Goal: Obtain resource: Download file/media

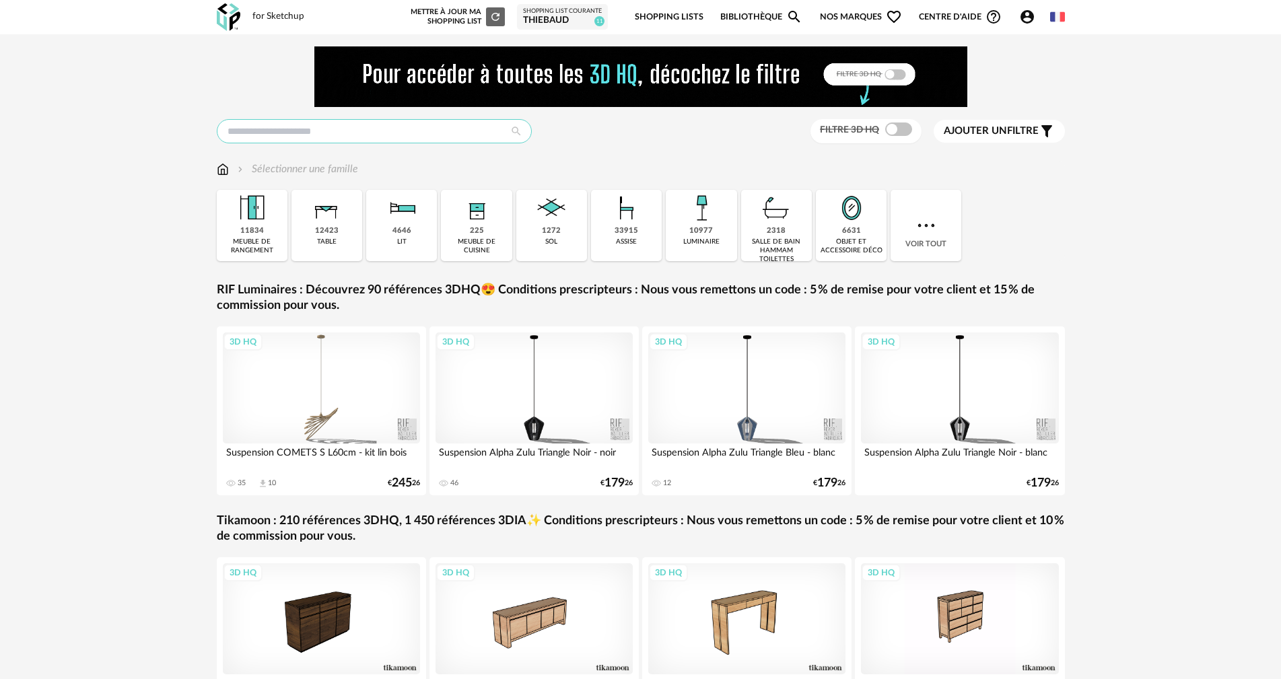
click at [410, 125] on input "text" at bounding box center [374, 131] width 315 height 24
type input "******"
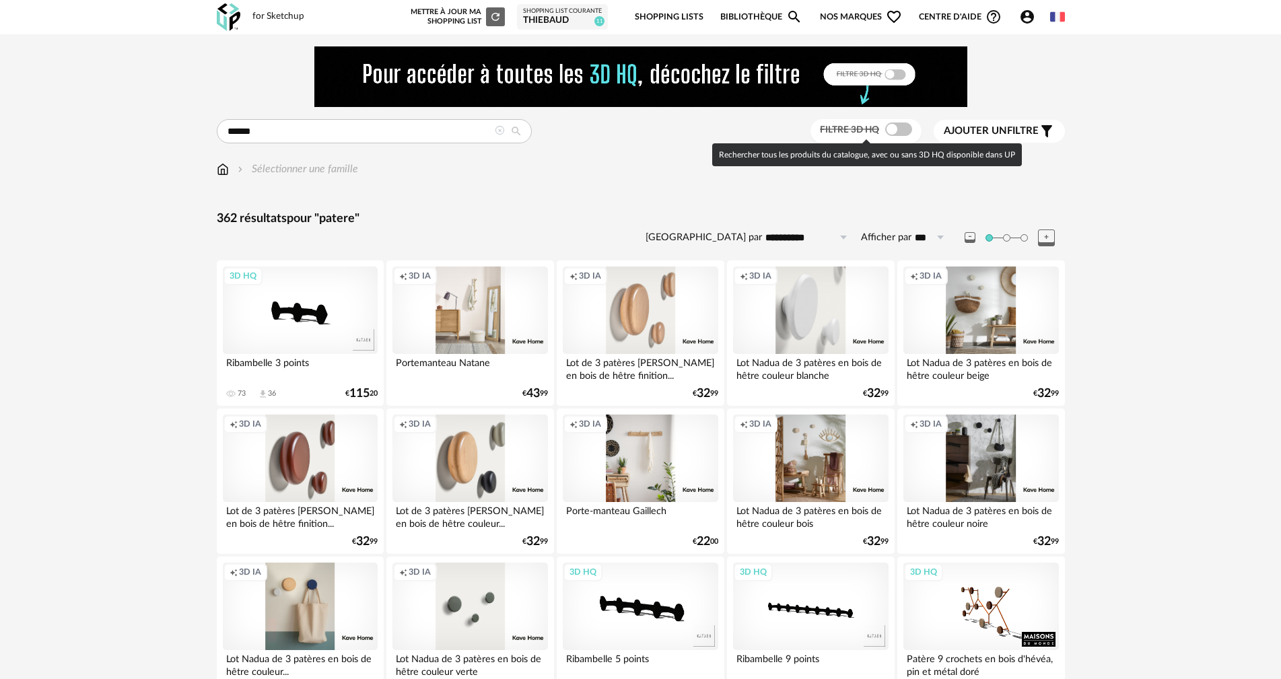
click at [904, 130] on span at bounding box center [898, 128] width 27 height 13
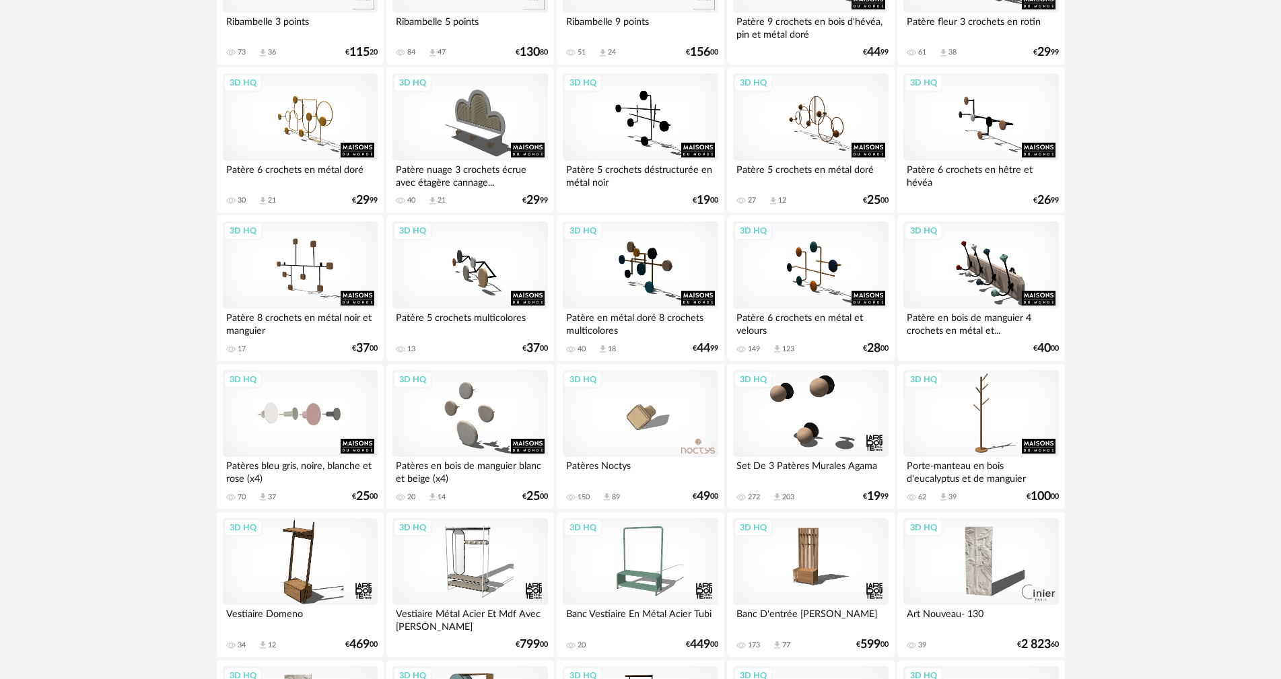
scroll to position [336, 0]
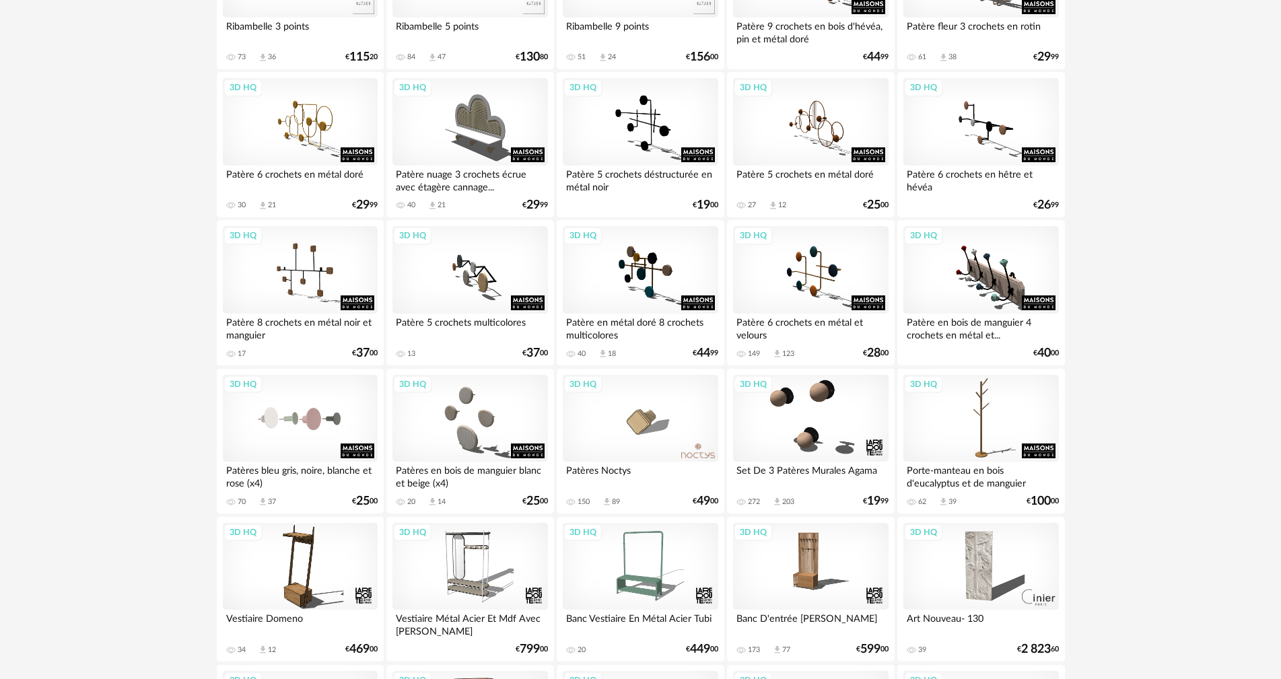
click at [310, 407] on div "3D HQ" at bounding box center [300, 418] width 155 height 87
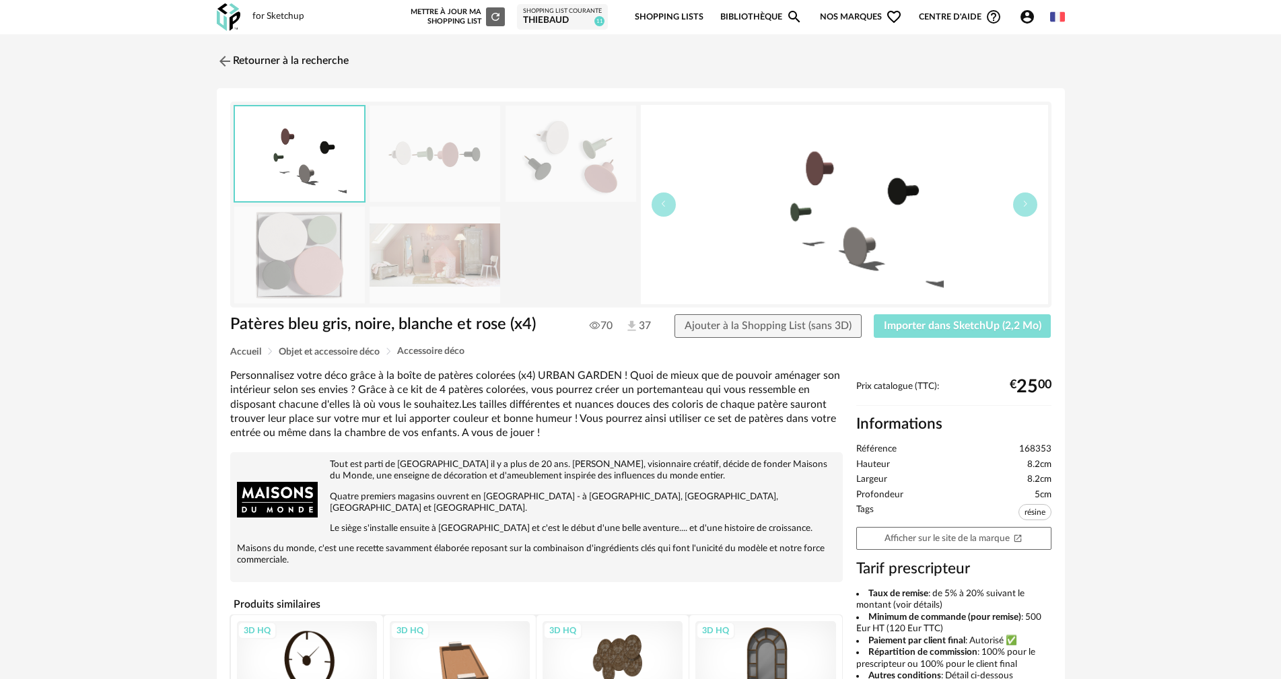
click at [900, 322] on span "Importer dans SketchUp (2,2 Mo)" at bounding box center [962, 325] width 157 height 11
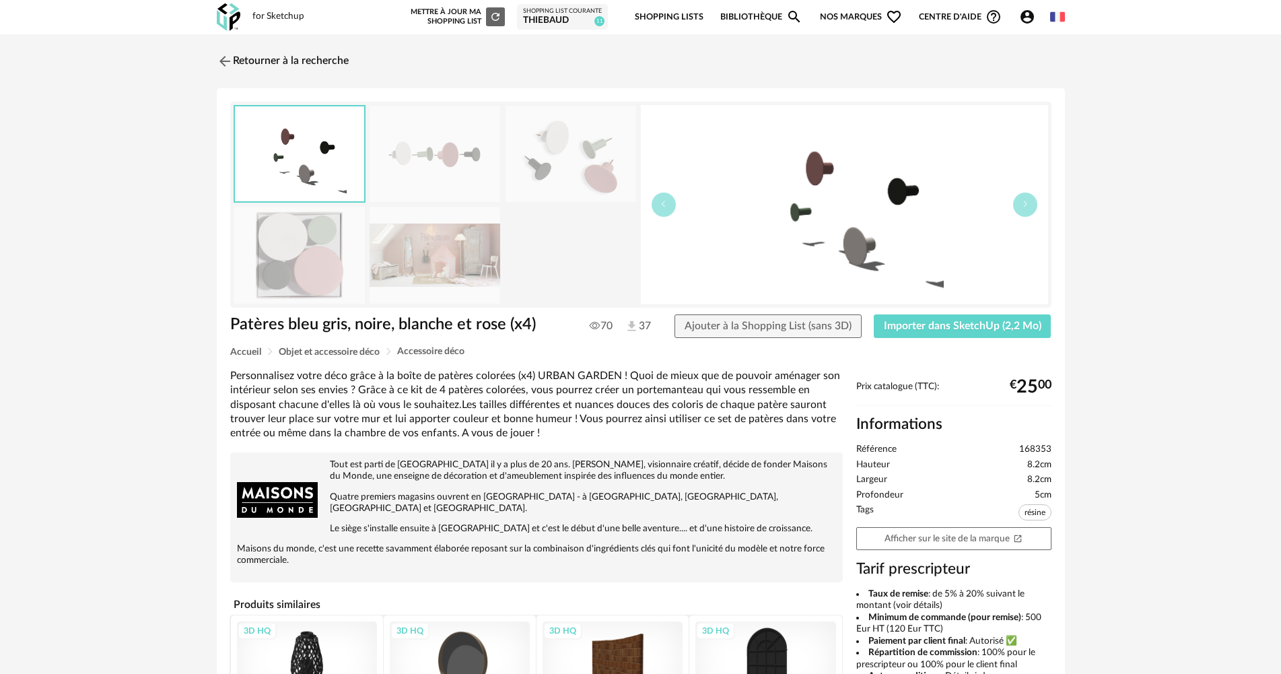
click at [557, 17] on div "THIEBAUD" at bounding box center [562, 21] width 79 height 12
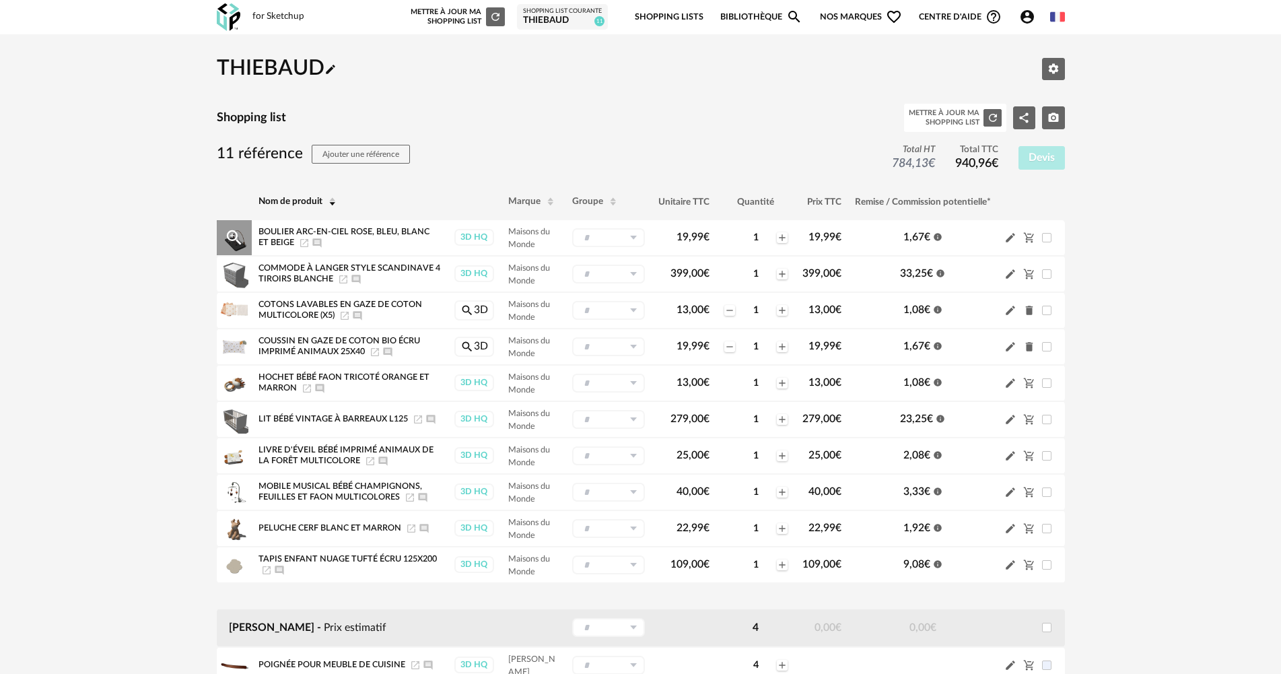
click at [303, 244] on icon "Launch icon" at bounding box center [304, 243] width 8 height 8
click at [347, 277] on icon "Launch icon" at bounding box center [343, 279] width 8 height 8
click at [346, 316] on icon "Launch icon" at bounding box center [344, 315] width 11 height 11
click at [376, 353] on icon "Launch icon" at bounding box center [374, 352] width 11 height 11
click at [415, 421] on icon "Launch icon" at bounding box center [418, 419] width 11 height 11
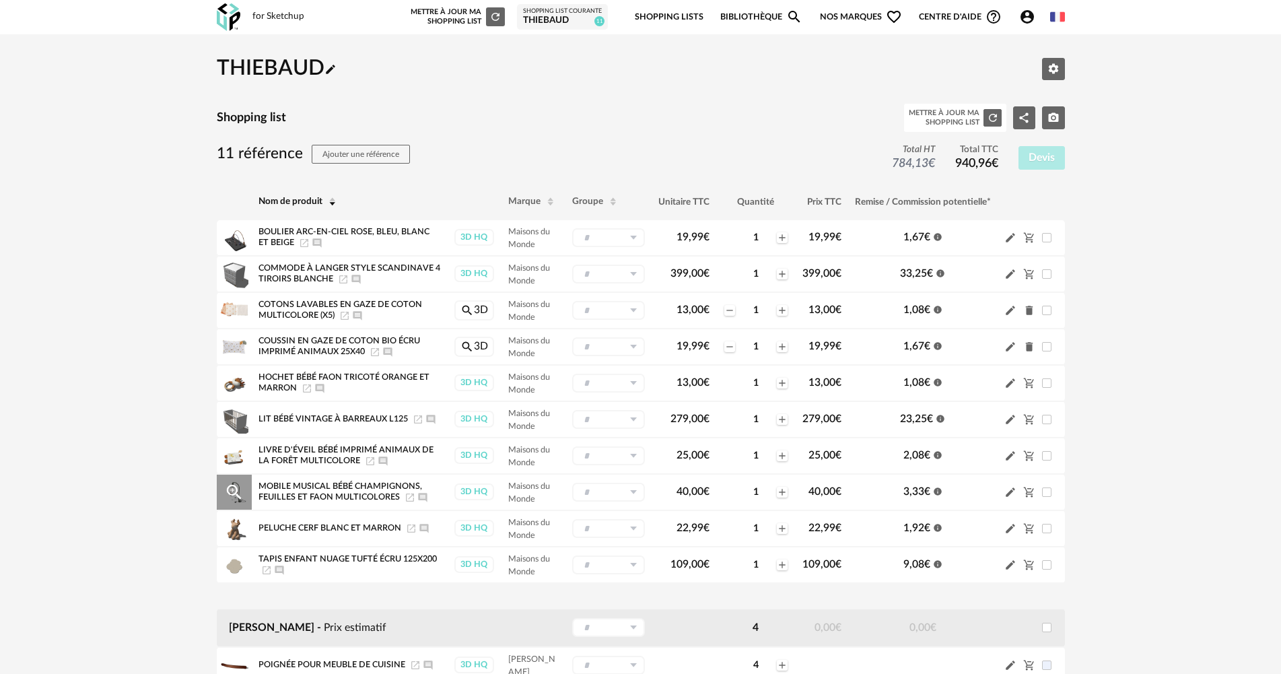
click at [408, 499] on icon "Launch icon" at bounding box center [409, 497] width 11 height 11
click at [297, 63] on h2 "THIEBAUD Pencil icon" at bounding box center [277, 69] width 120 height 28
click at [460, 17] on div "Mettre à jour ma Shopping List Refresh icon" at bounding box center [456, 16] width 97 height 19
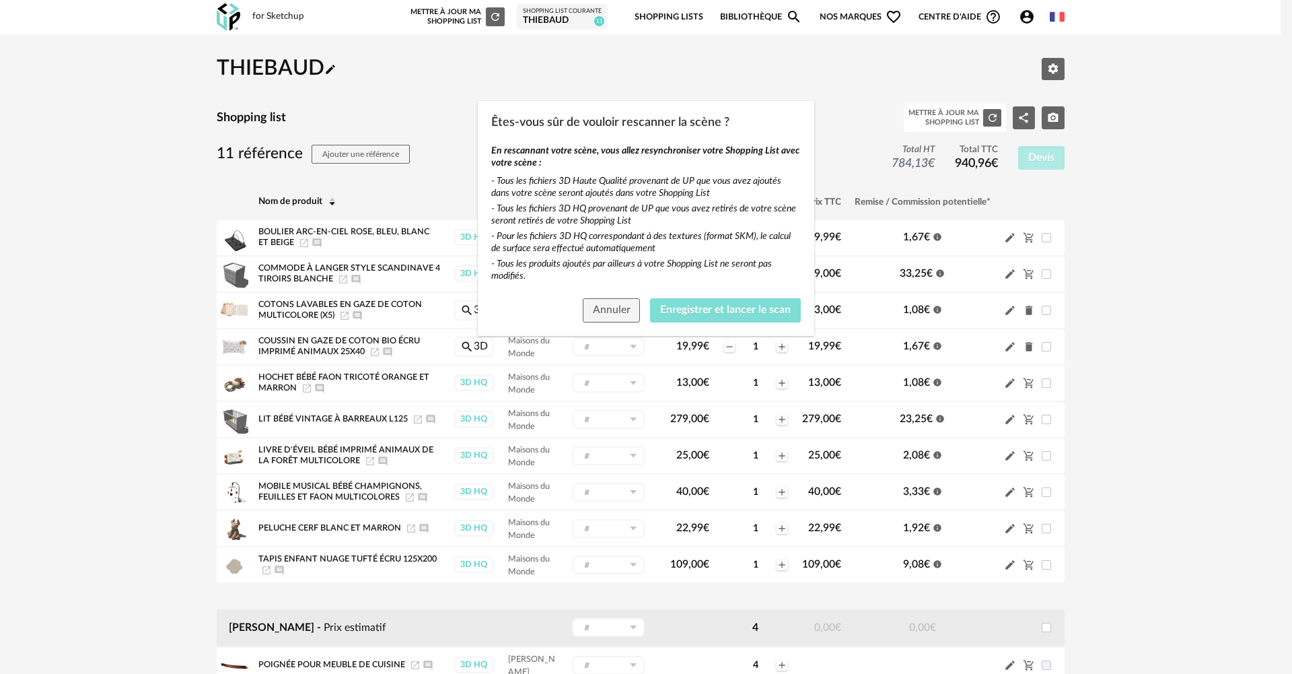
click at [708, 312] on span "Enregistrer et lancer le scan" at bounding box center [725, 309] width 131 height 11
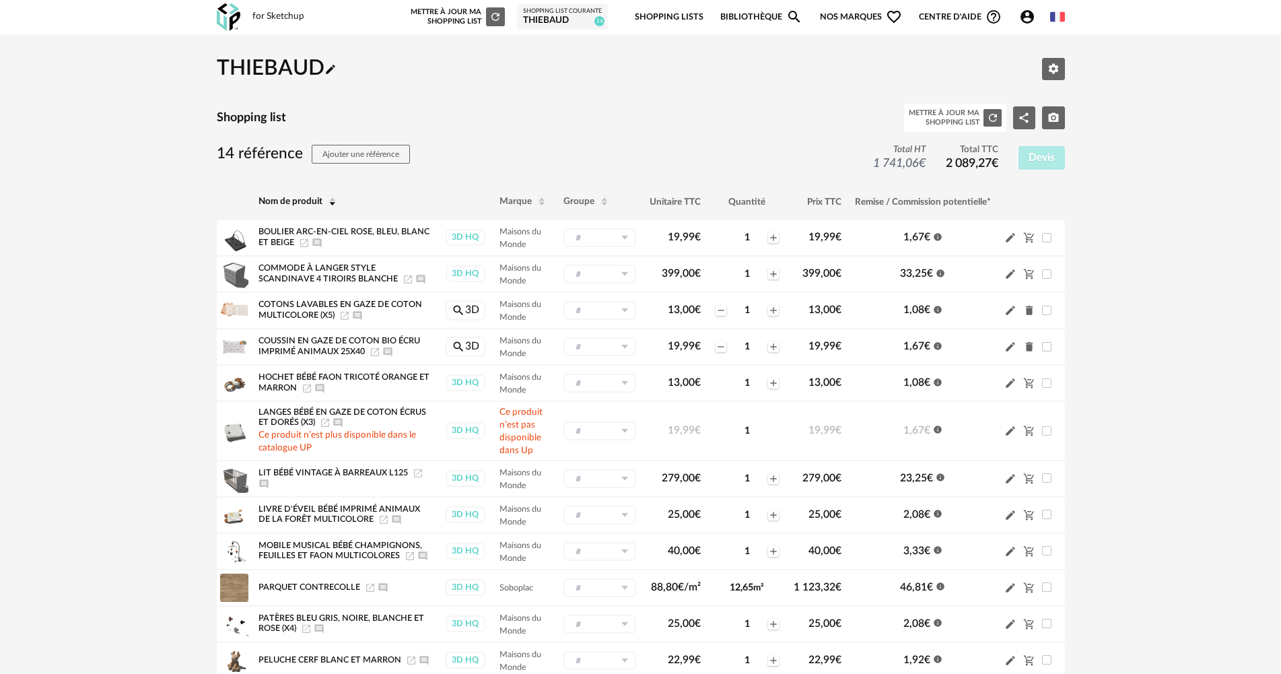
click at [678, 15] on link "Shopping Lists" at bounding box center [669, 17] width 69 height 32
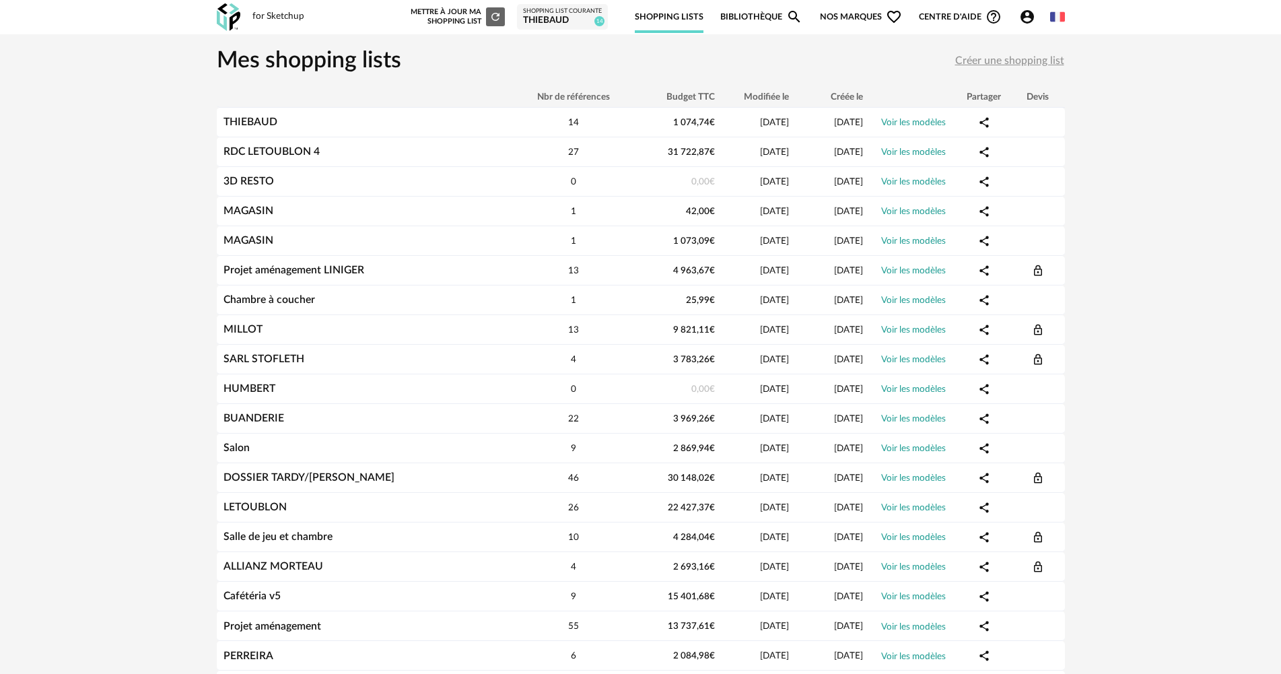
click at [742, 9] on link "Bibliothèque Magnify icon" at bounding box center [761, 17] width 82 height 32
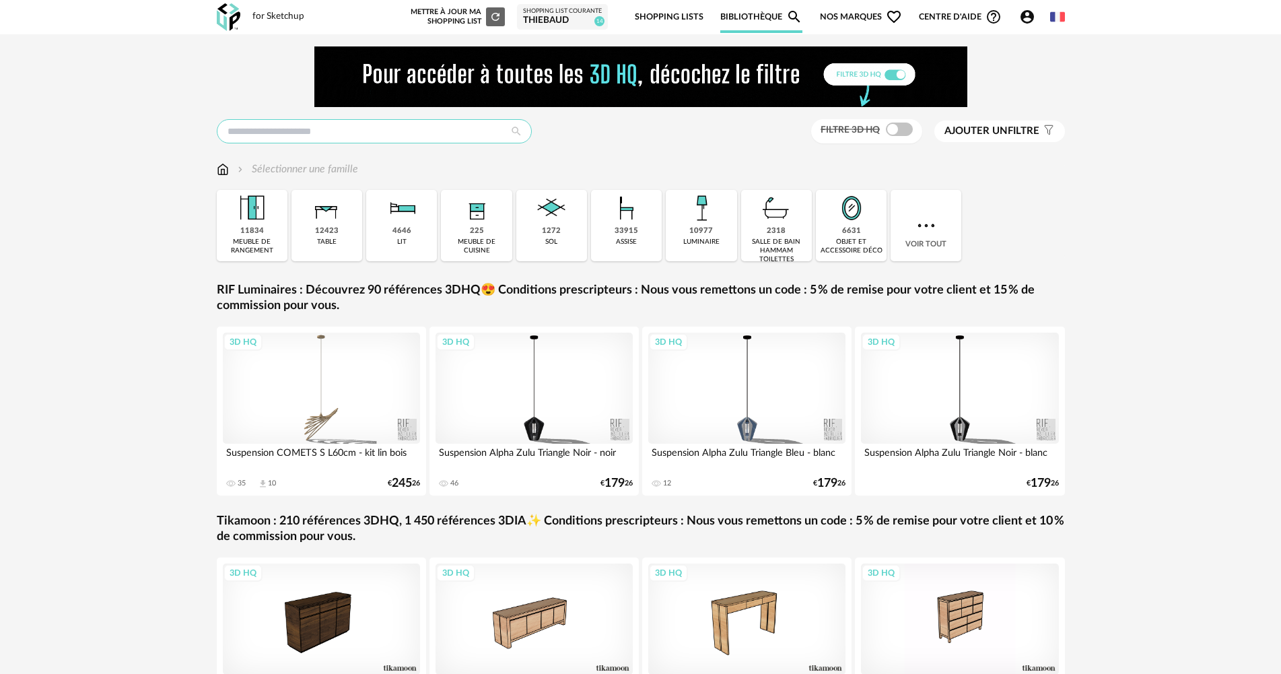
click at [392, 124] on input "text" at bounding box center [374, 131] width 315 height 24
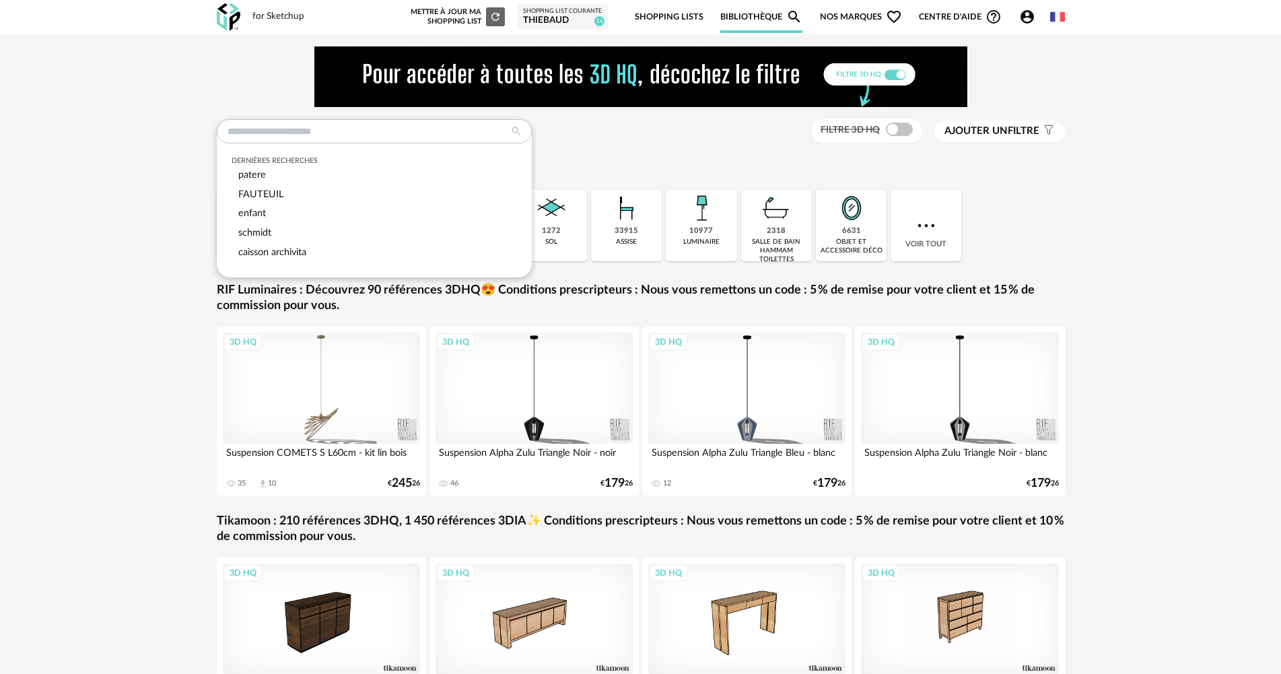
click at [664, 166] on div "Sélectionner une famille" at bounding box center [641, 169] width 848 height 15
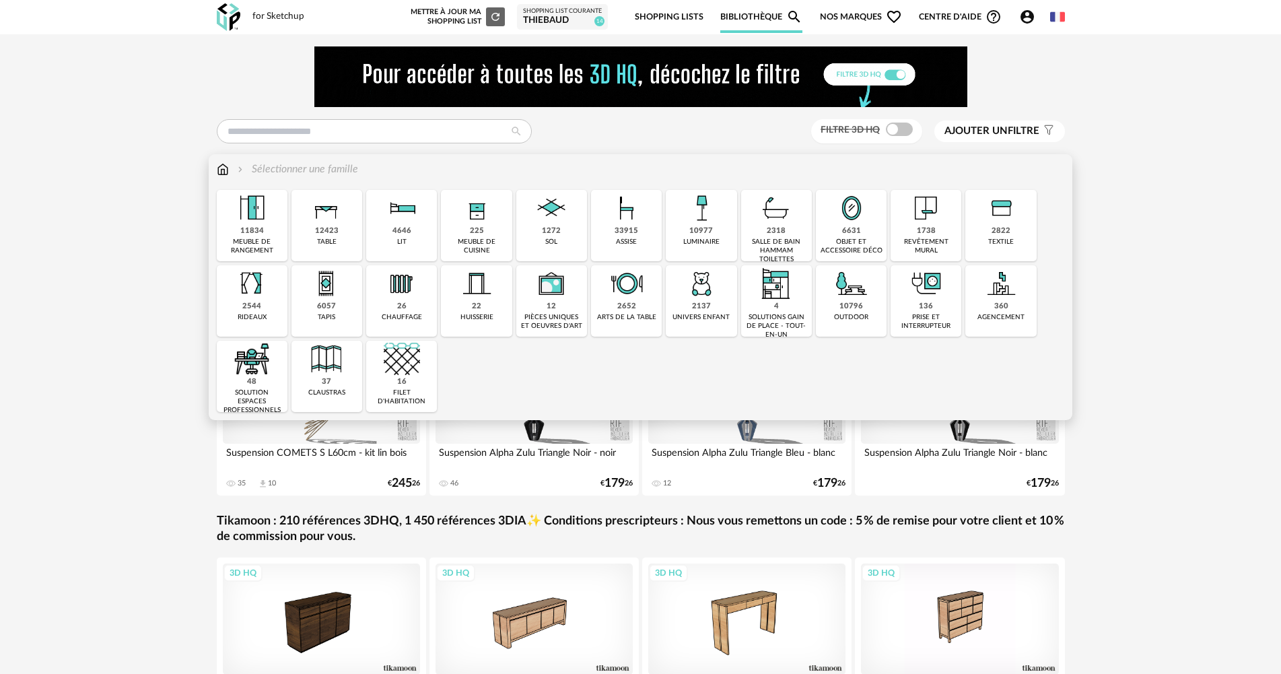
click at [696, 304] on div "2137" at bounding box center [701, 307] width 19 height 10
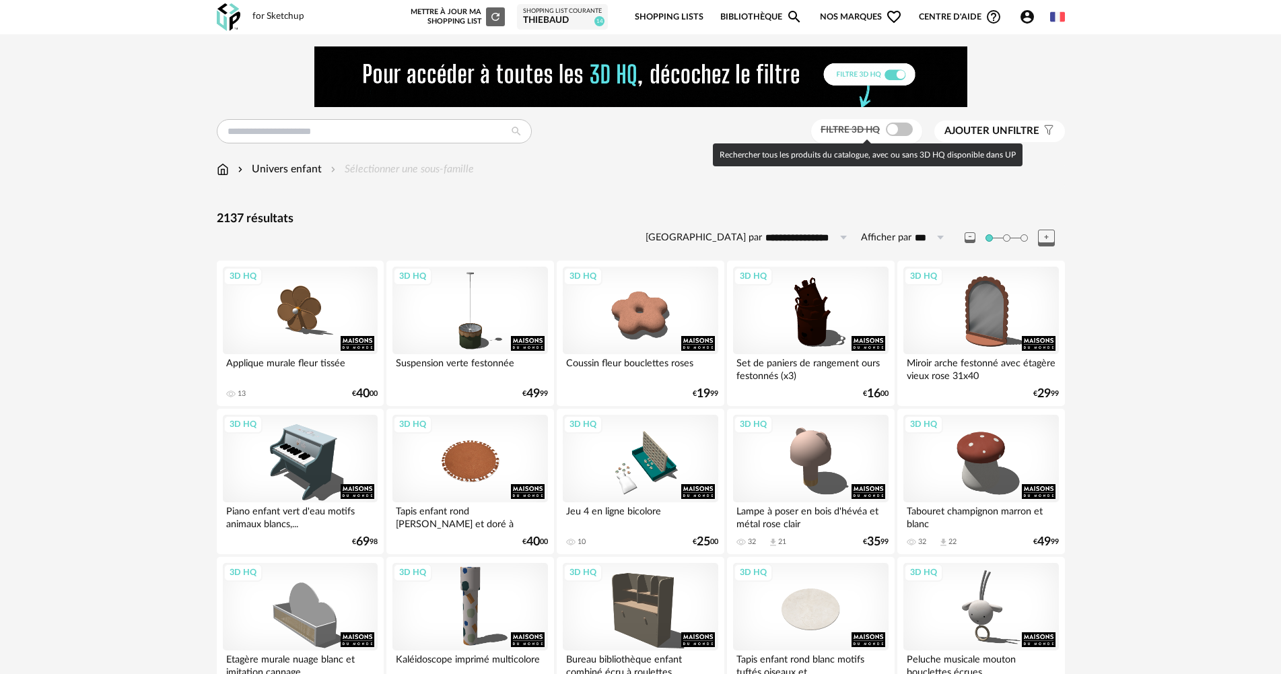
click at [902, 130] on span at bounding box center [899, 128] width 27 height 13
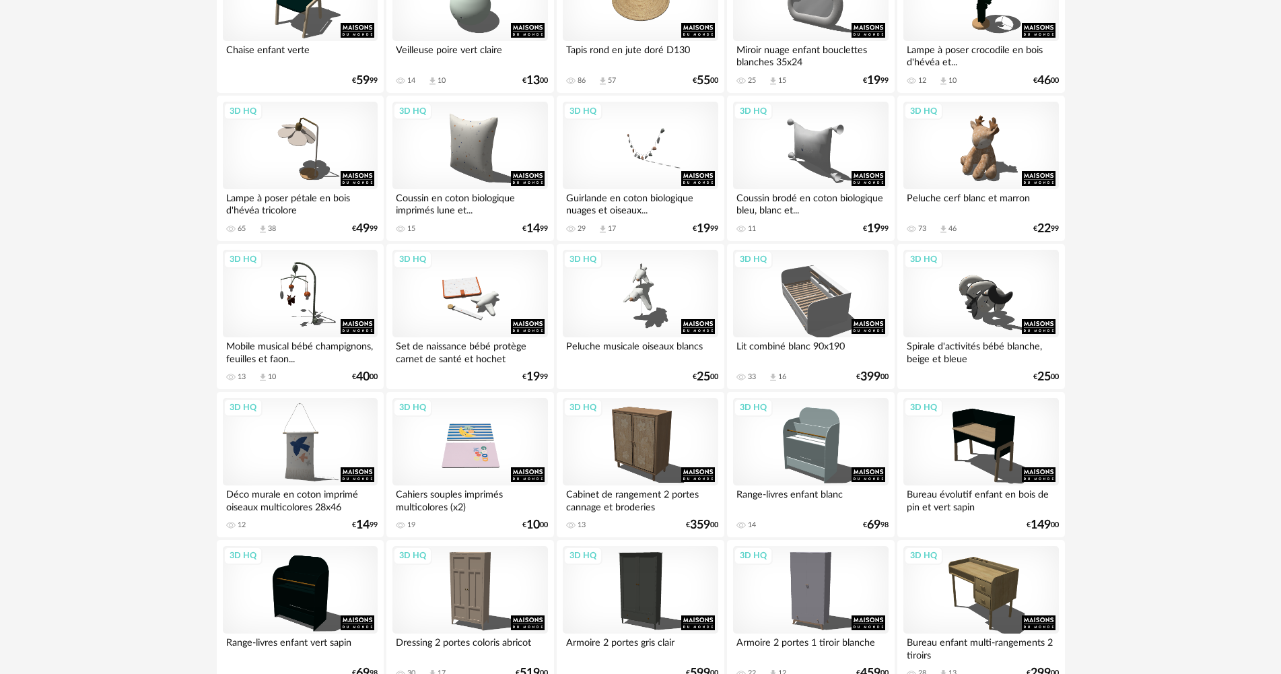
scroll to position [1493, 0]
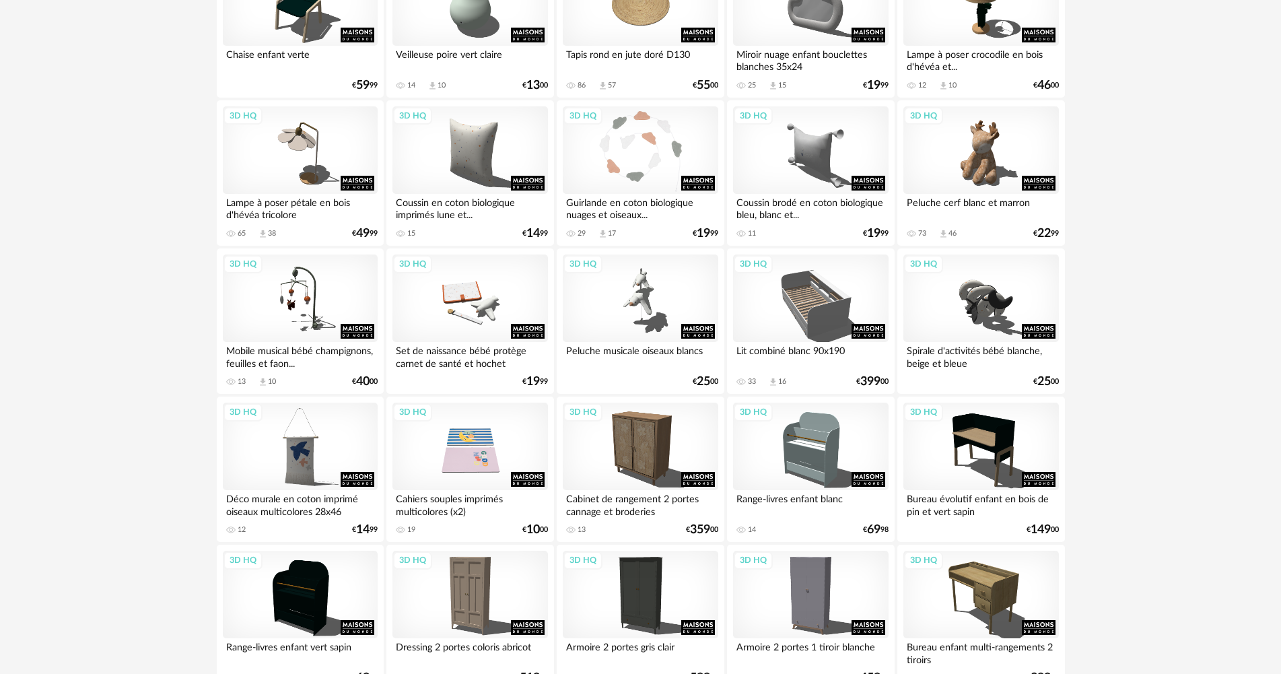
click at [659, 175] on div "3D HQ" at bounding box center [640, 149] width 155 height 87
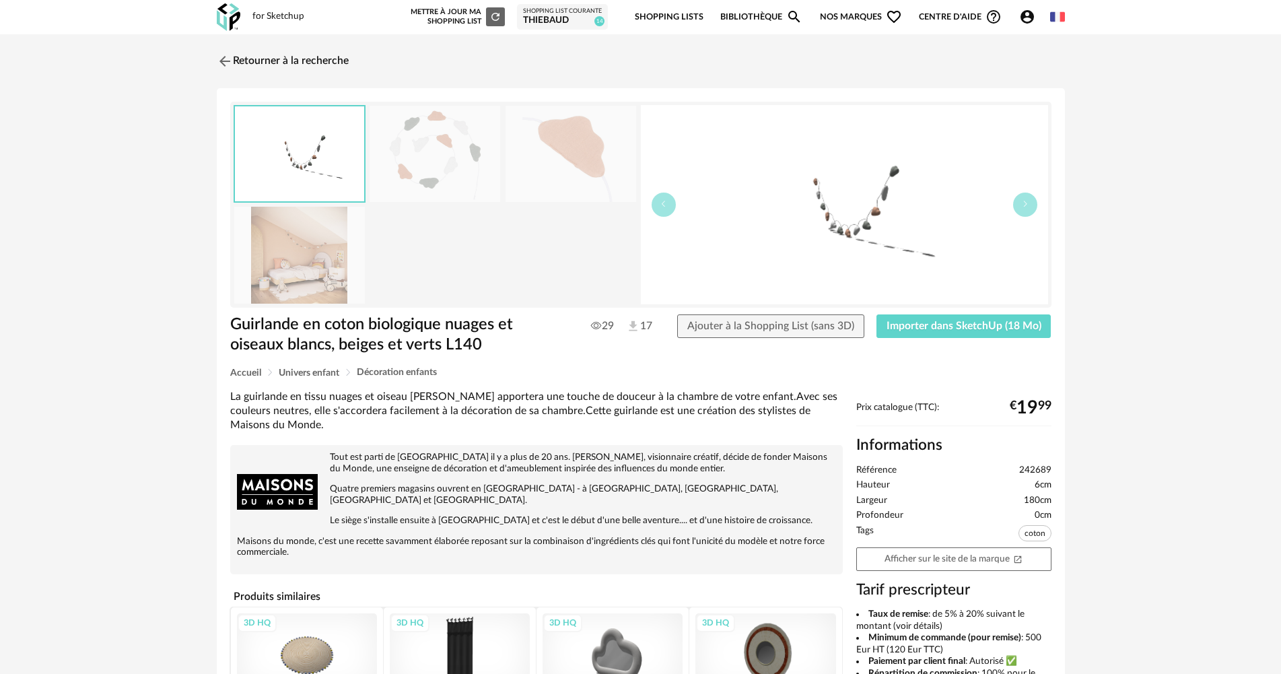
click at [302, 253] on img at bounding box center [299, 255] width 131 height 96
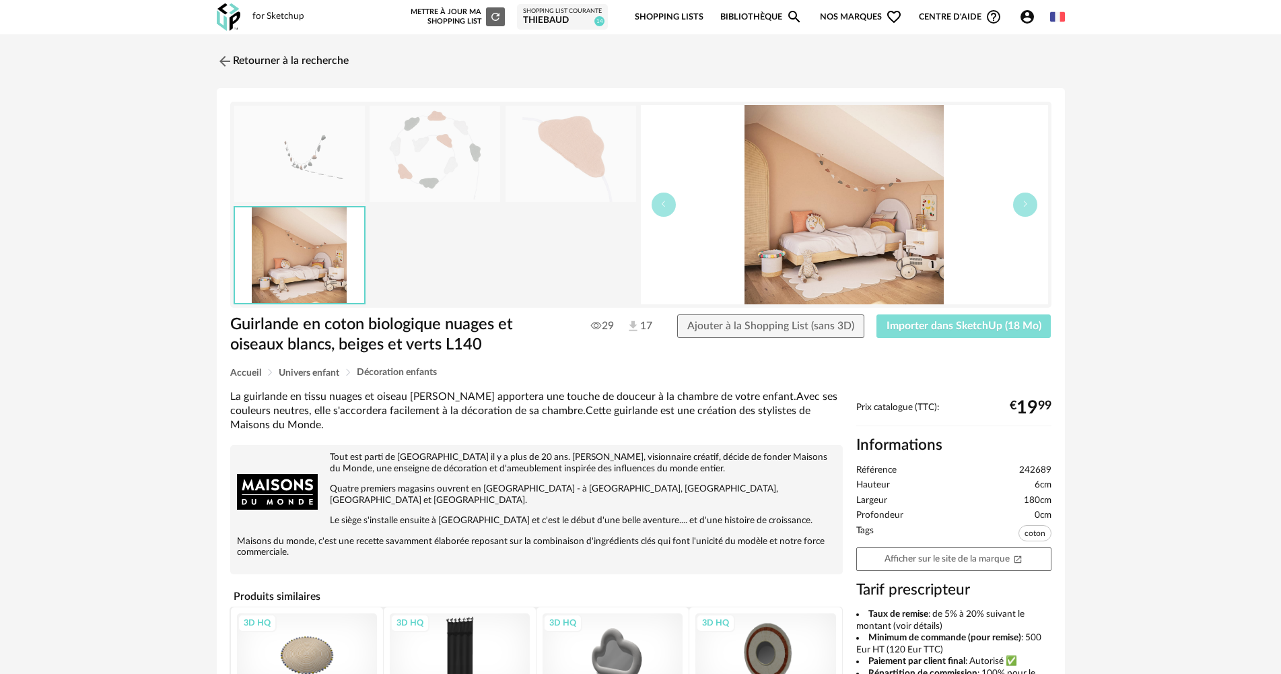
click at [996, 326] on span "Importer dans SketchUp (18 Mo)" at bounding box center [963, 325] width 155 height 11
click at [941, 333] on button "Importer dans SketchUp (18 Mo)" at bounding box center [963, 326] width 175 height 24
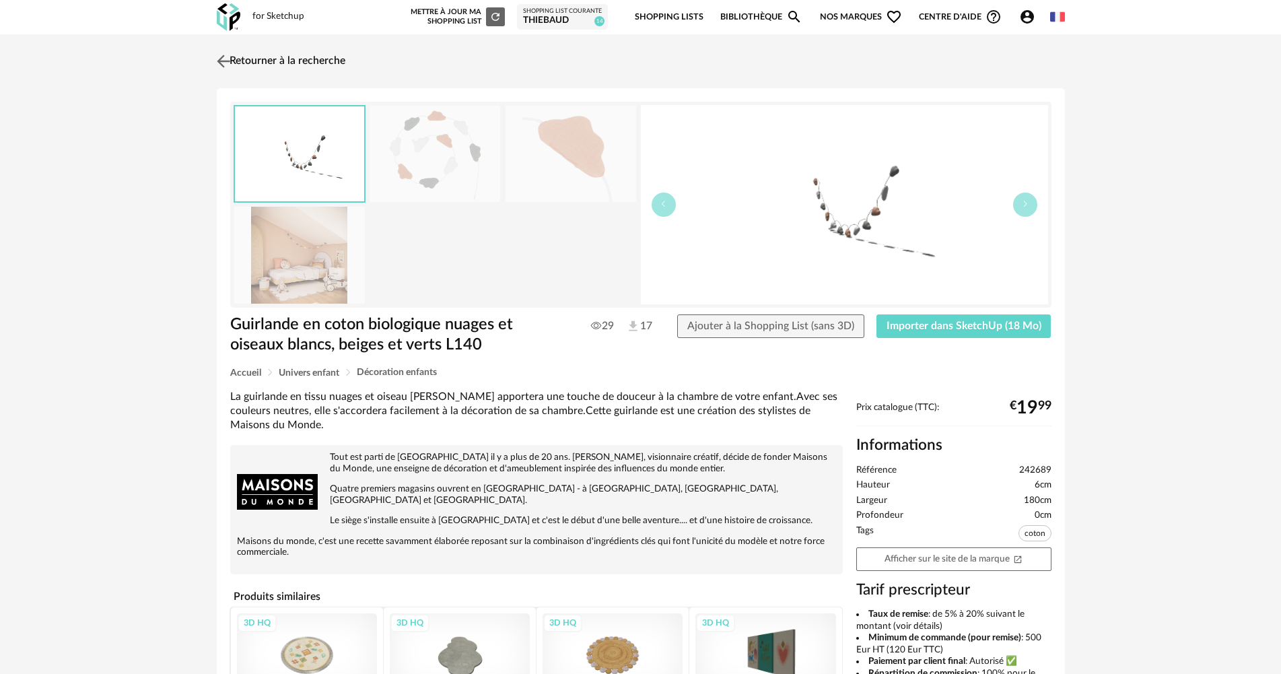
click at [258, 59] on link "Retourner à la recherche" at bounding box center [279, 61] width 132 height 30
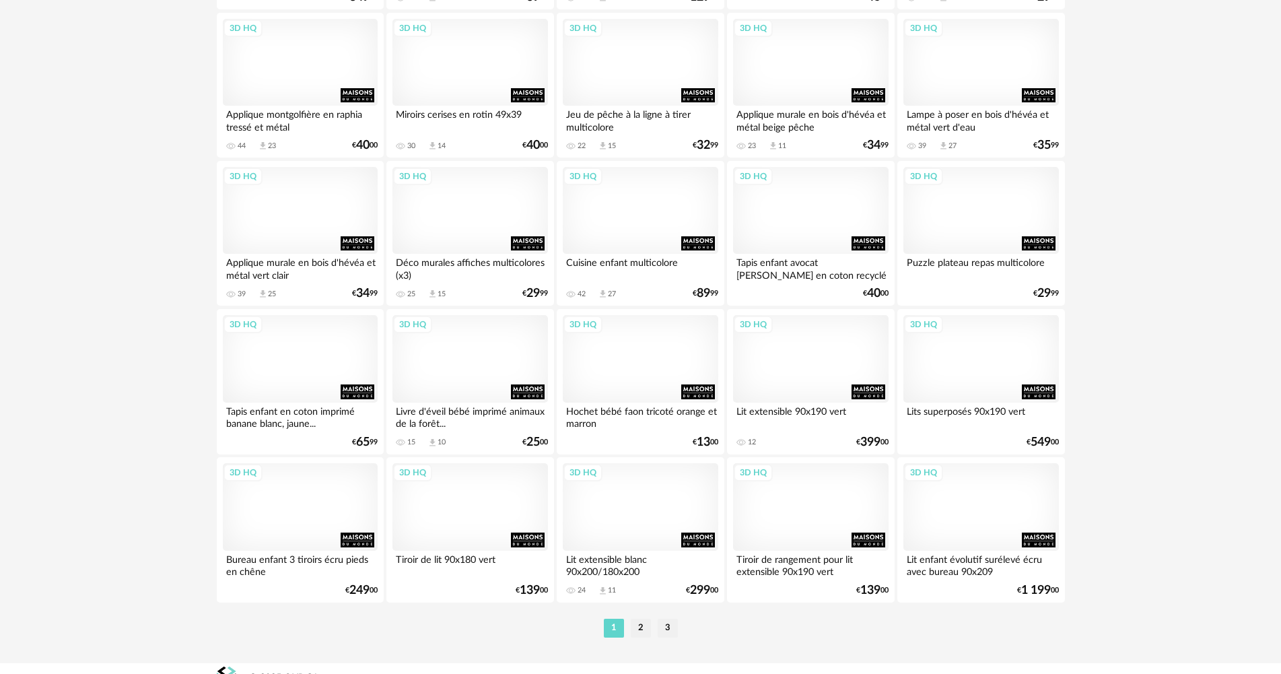
scroll to position [2621, 0]
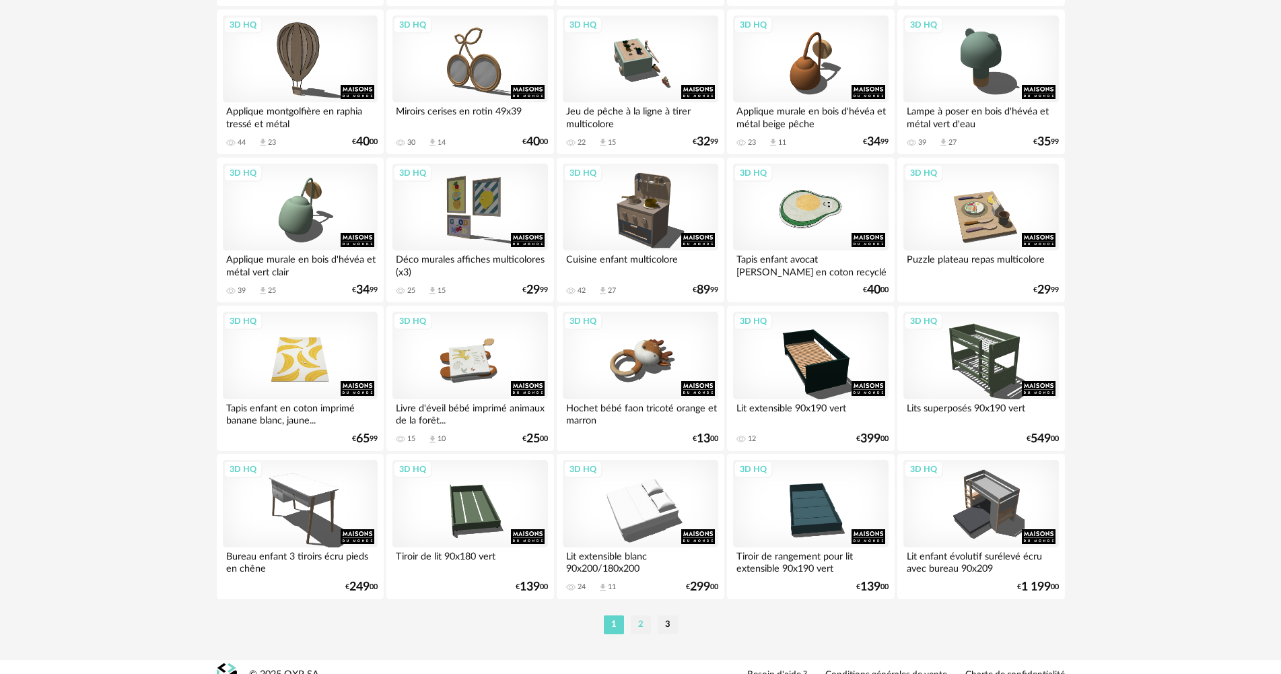
click at [637, 616] on li "2" at bounding box center [641, 624] width 20 height 19
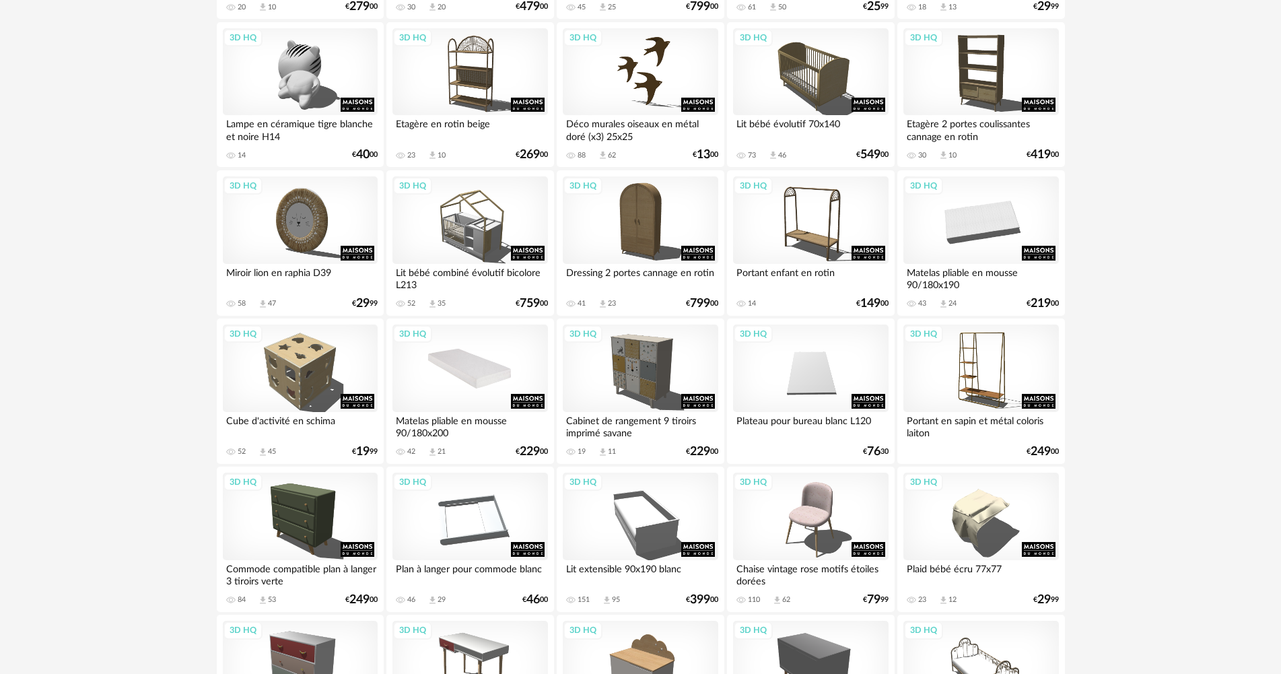
scroll to position [1144, 0]
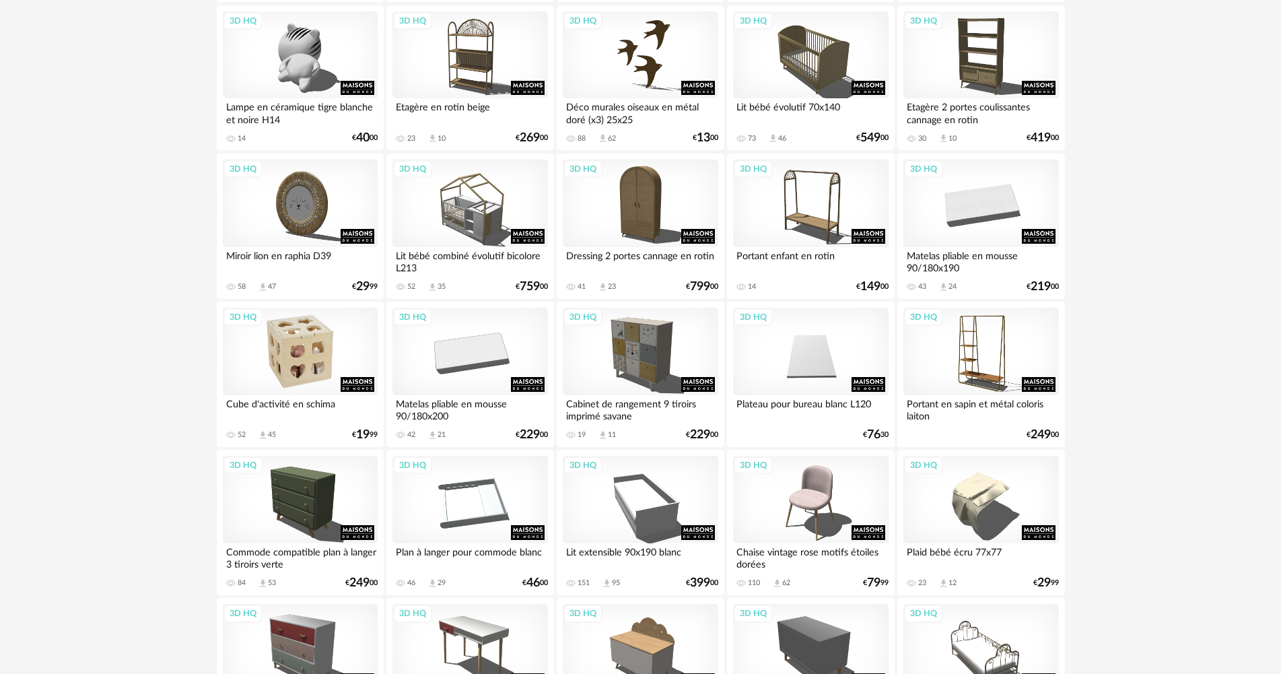
click at [304, 355] on div "3D HQ" at bounding box center [300, 351] width 155 height 87
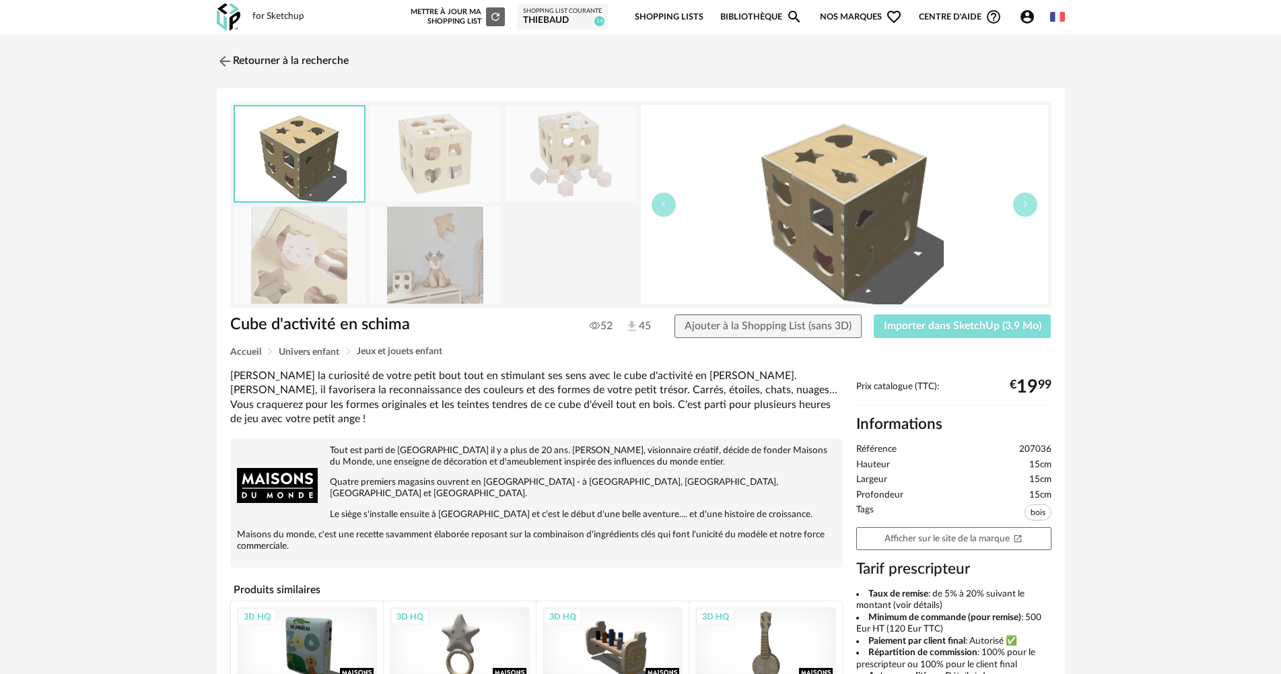
click at [942, 326] on span "Importer dans SketchUp (3,9 Mo)" at bounding box center [962, 325] width 157 height 11
click at [229, 62] on img at bounding box center [223, 61] width 20 height 20
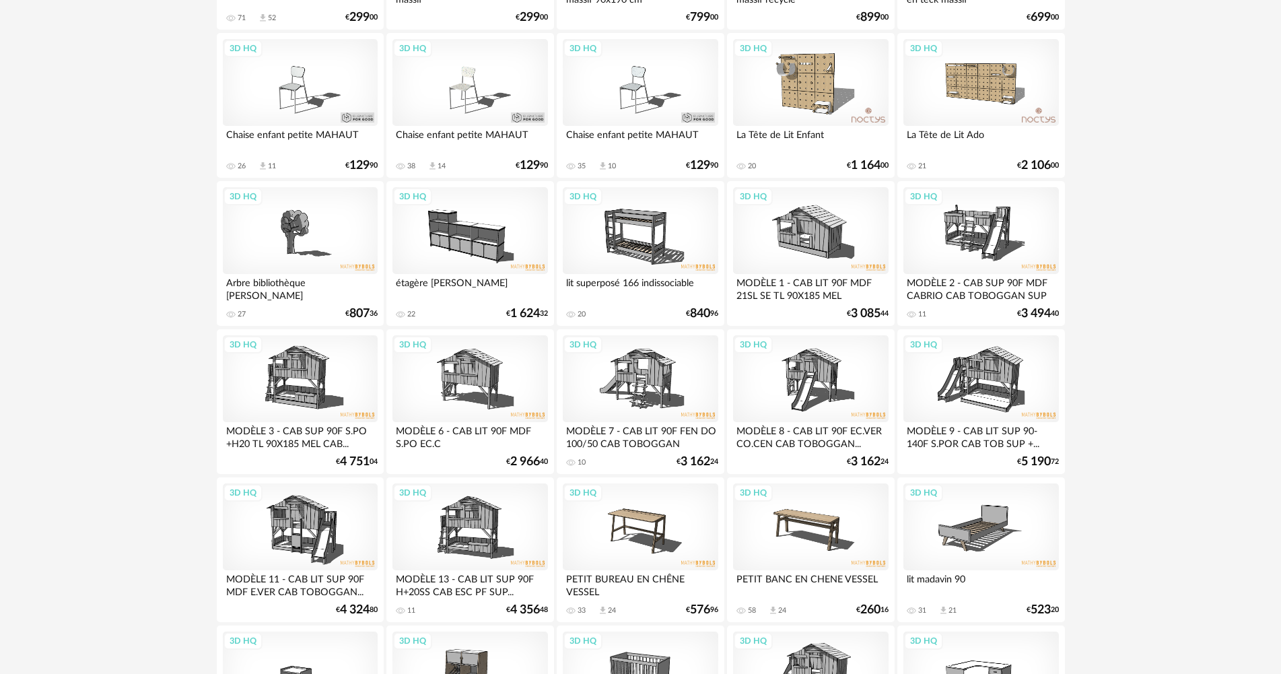
scroll to position [1996, 0]
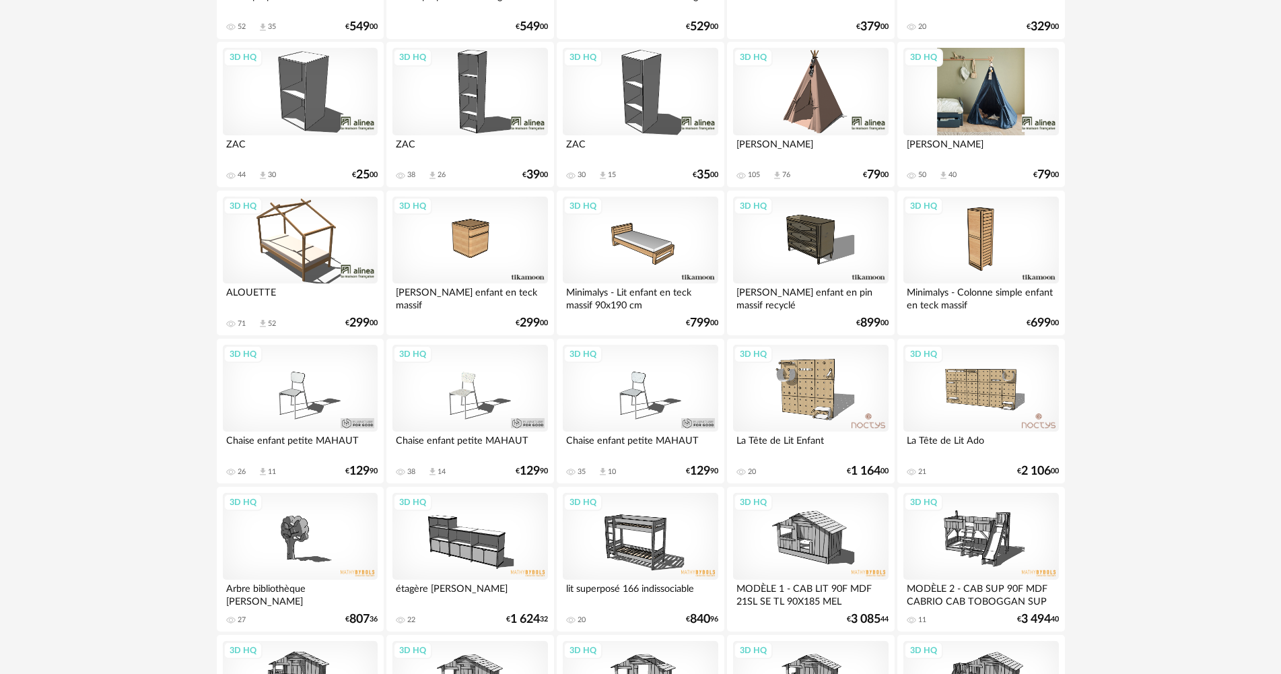
click at [1005, 112] on div "3D HQ" at bounding box center [980, 91] width 155 height 87
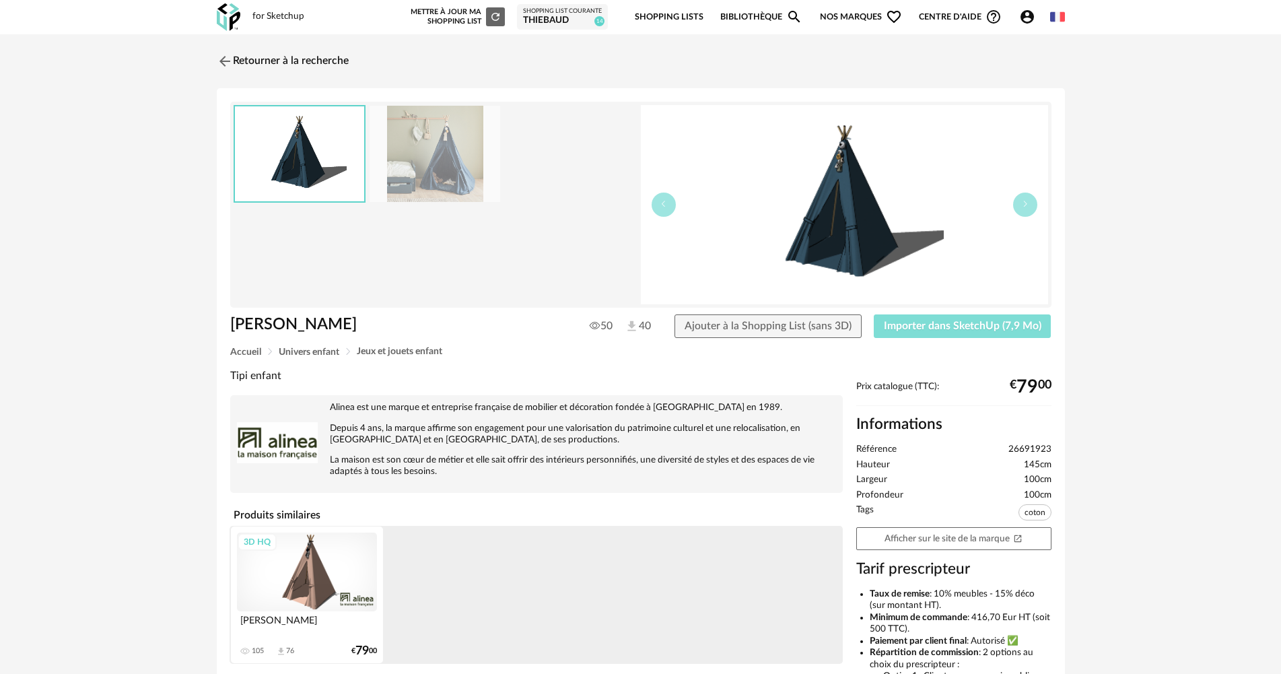
click at [931, 330] on span "Importer dans SketchUp (7,9 Mo)" at bounding box center [962, 325] width 157 height 11
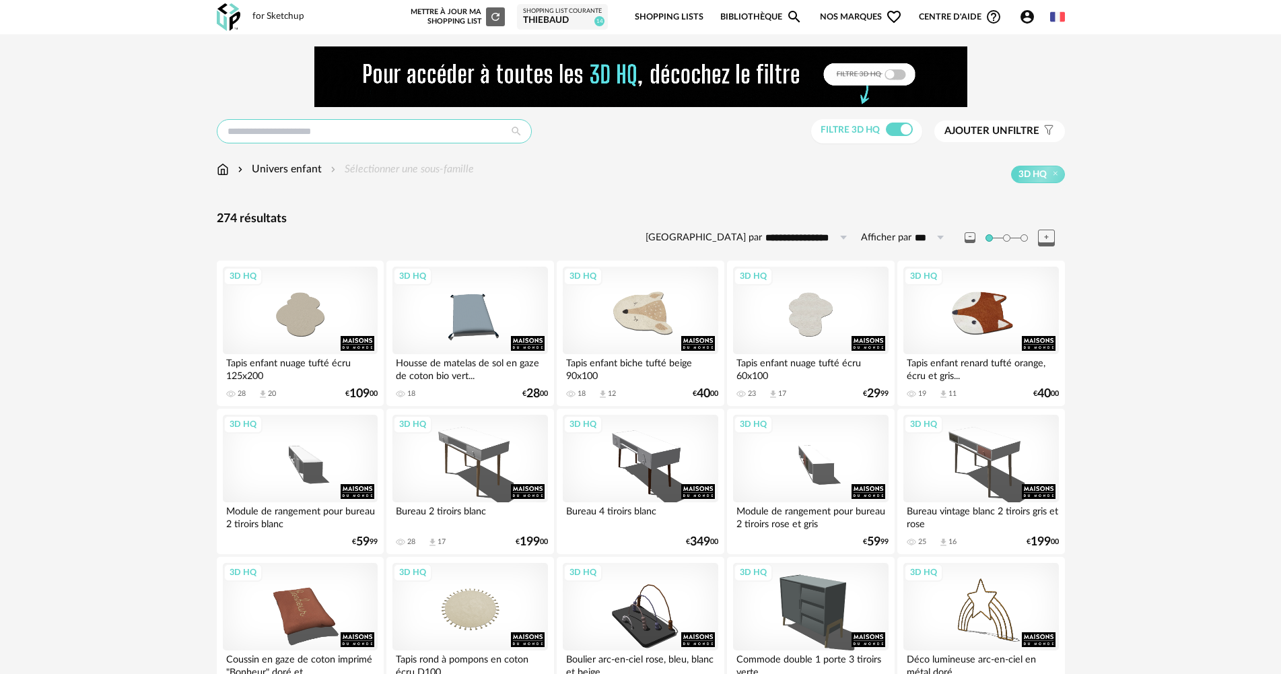
click at [336, 131] on input "text" at bounding box center [374, 131] width 315 height 24
type input "*********"
type input "**********"
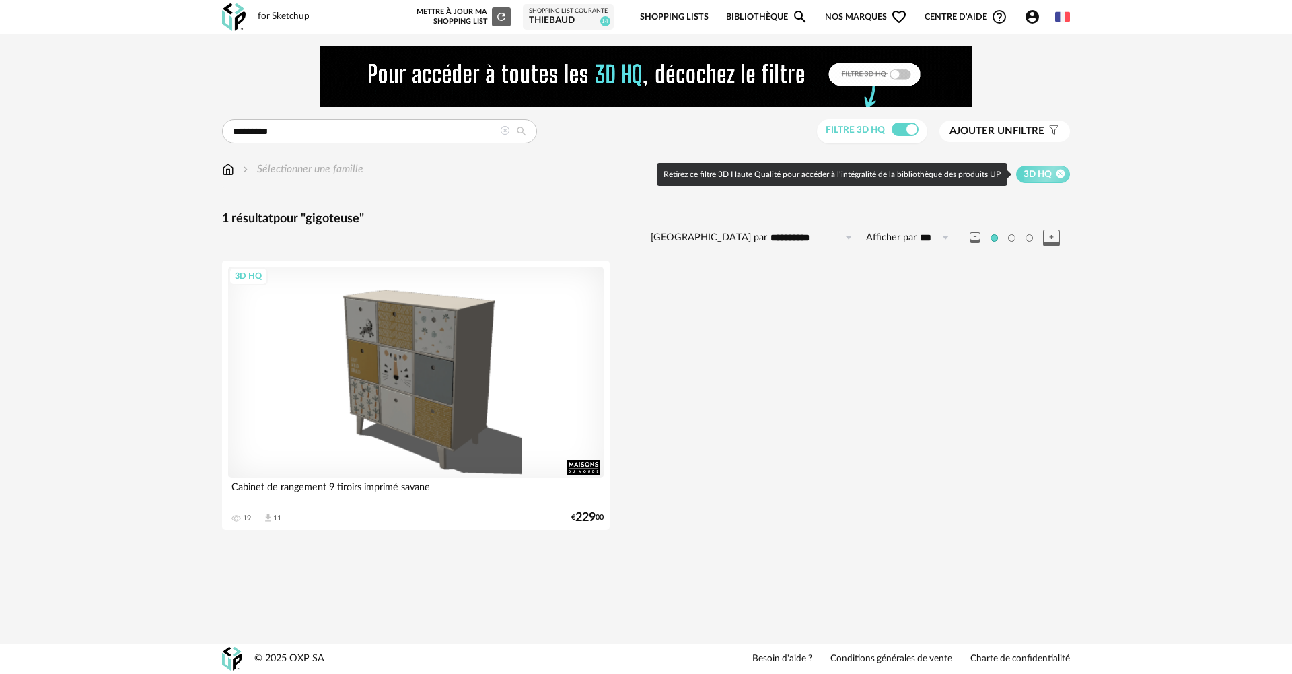
click at [1061, 173] on icon at bounding box center [1061, 173] width 9 height 9
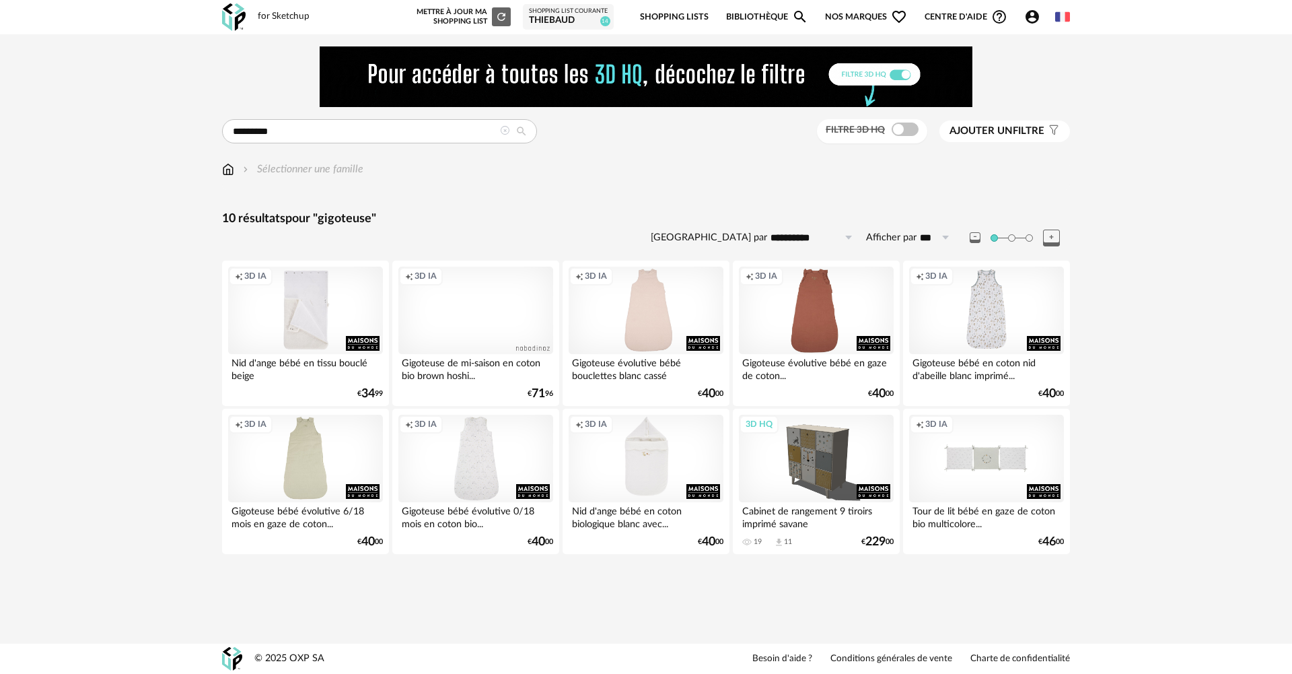
click at [324, 331] on div "Creation icon 3D IA" at bounding box center [305, 310] width 155 height 87
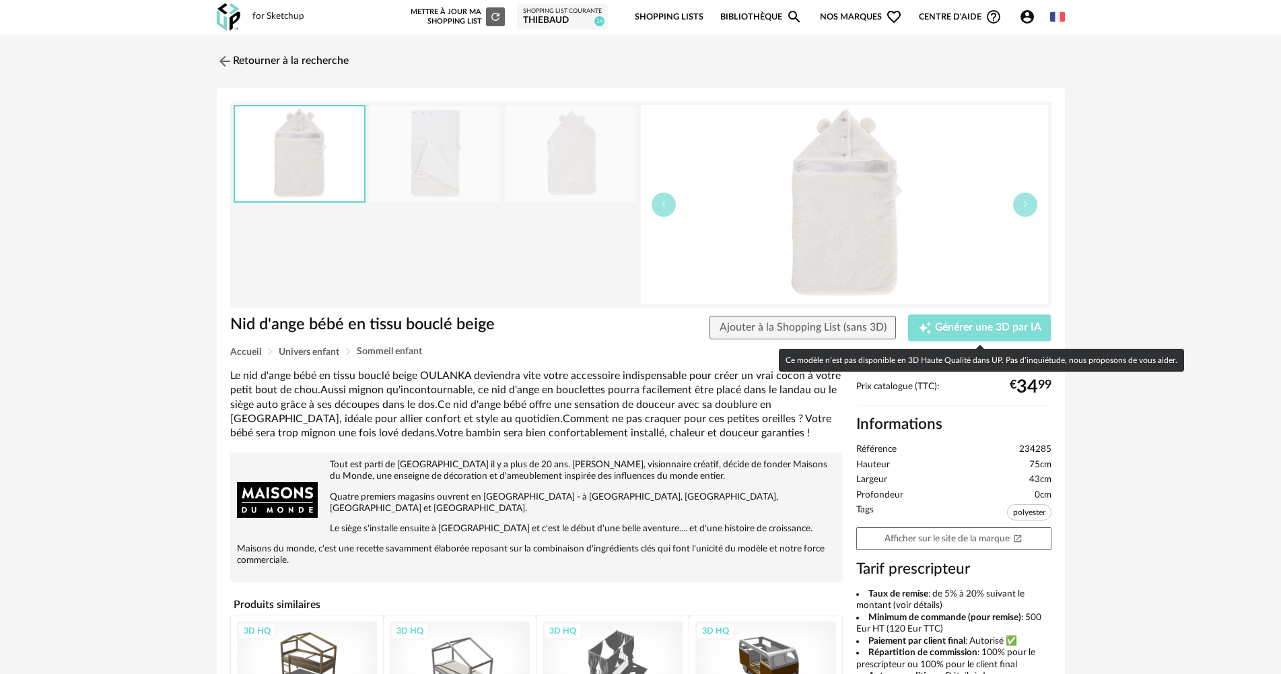
click at [979, 325] on span "Générer une 3D par IA" at bounding box center [988, 327] width 106 height 11
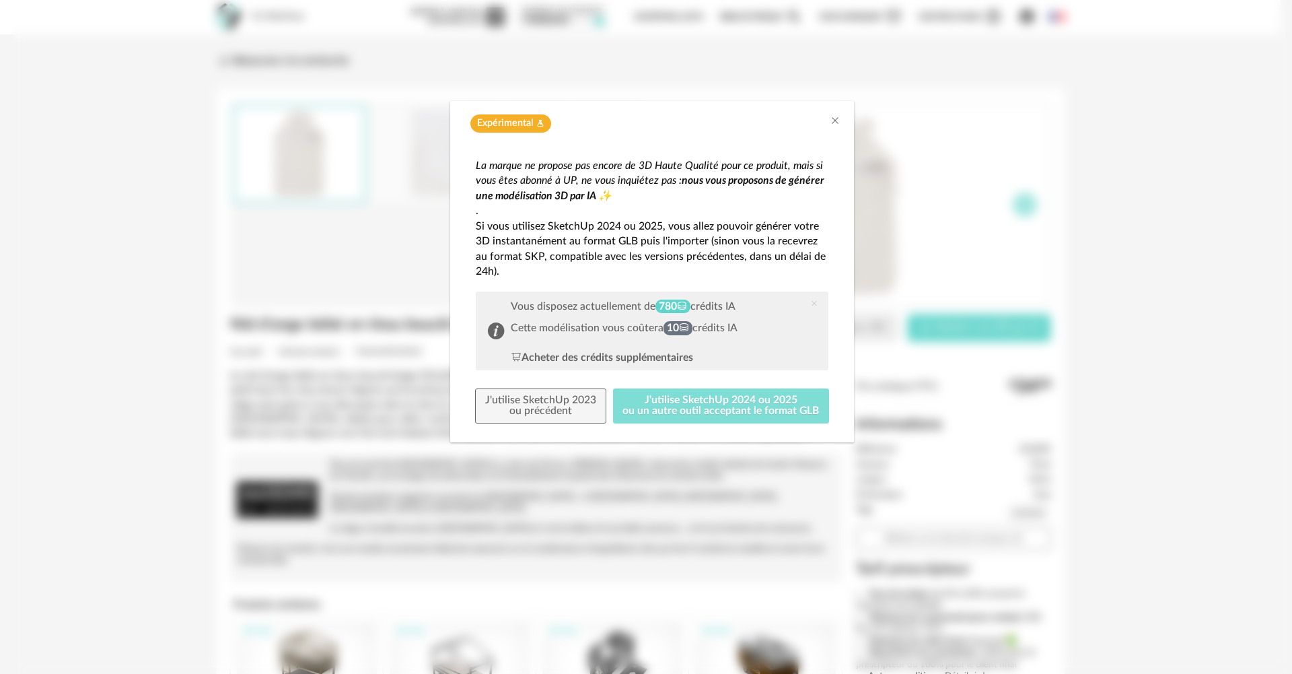
click at [666, 403] on button "J'utilise SketchUp 2024 ou 2025 ou un autre outil acceptant le format GLB" at bounding box center [721, 405] width 217 height 35
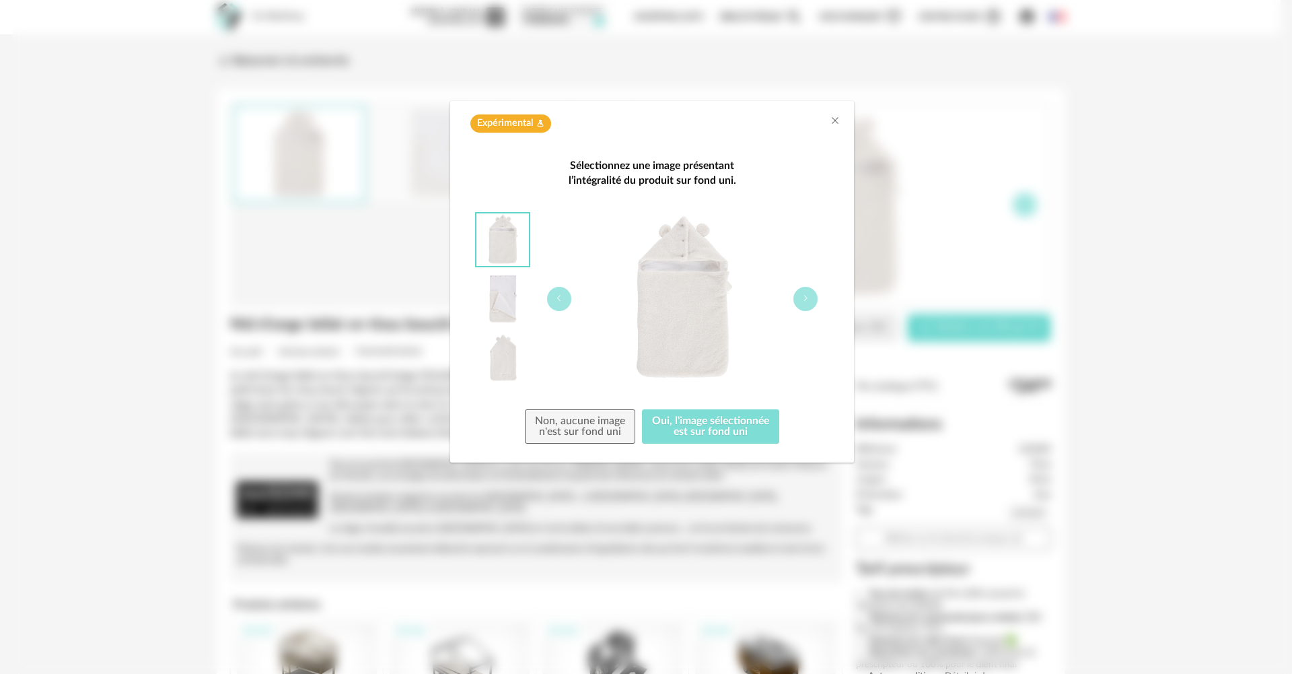
click at [696, 425] on button "Oui, l'image sélectionnée est sur fond uni" at bounding box center [710, 426] width 137 height 35
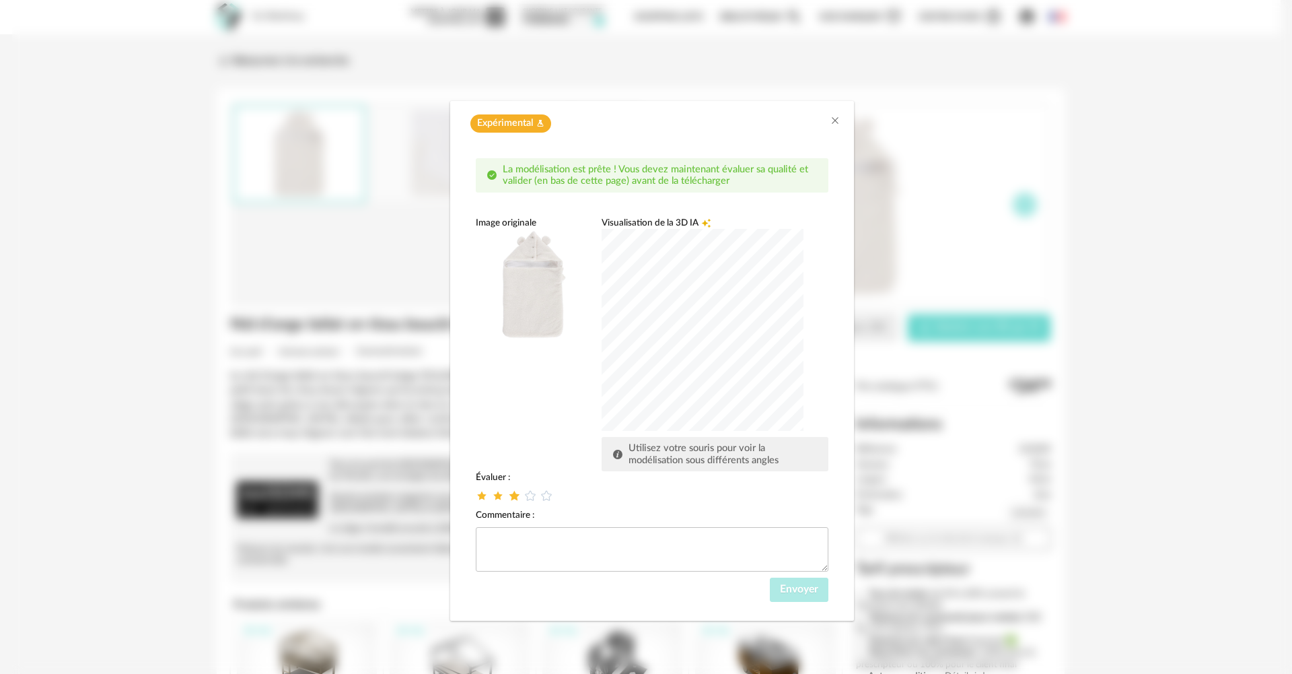
click at [510, 492] on icon "dialog" at bounding box center [514, 496] width 14 height 14
click at [799, 586] on span "Envoyer" at bounding box center [799, 588] width 38 height 11
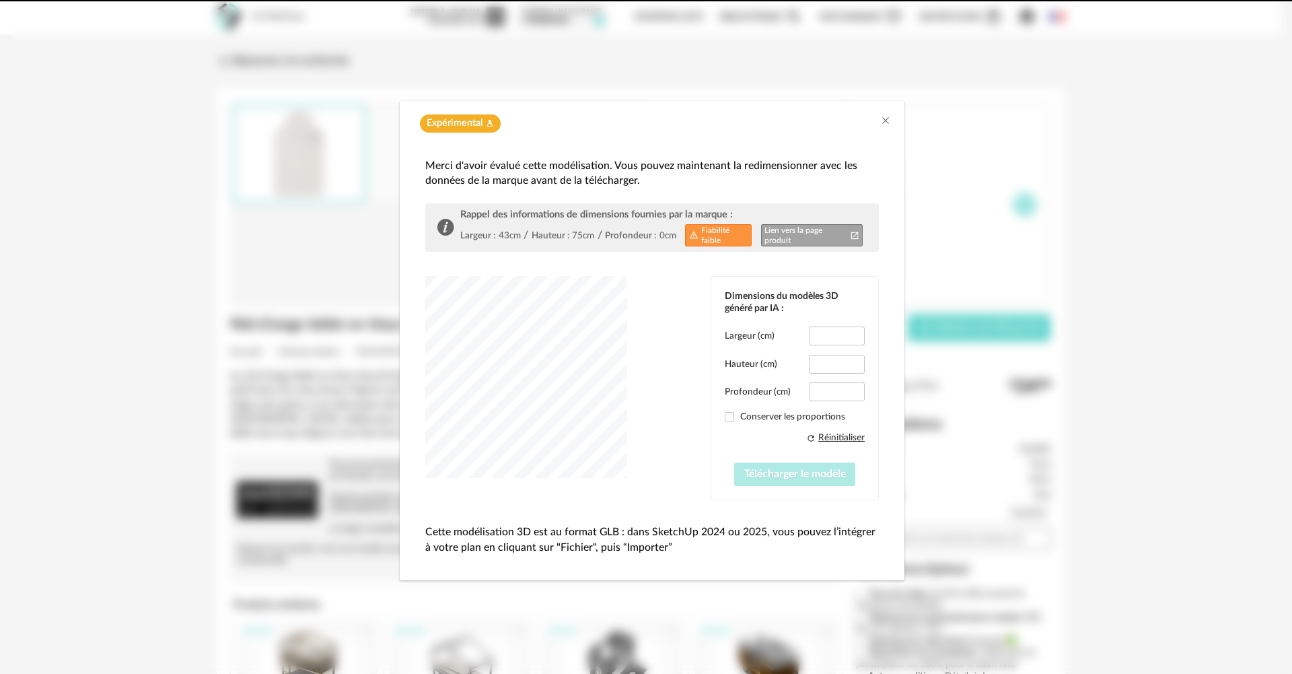
type input "****"
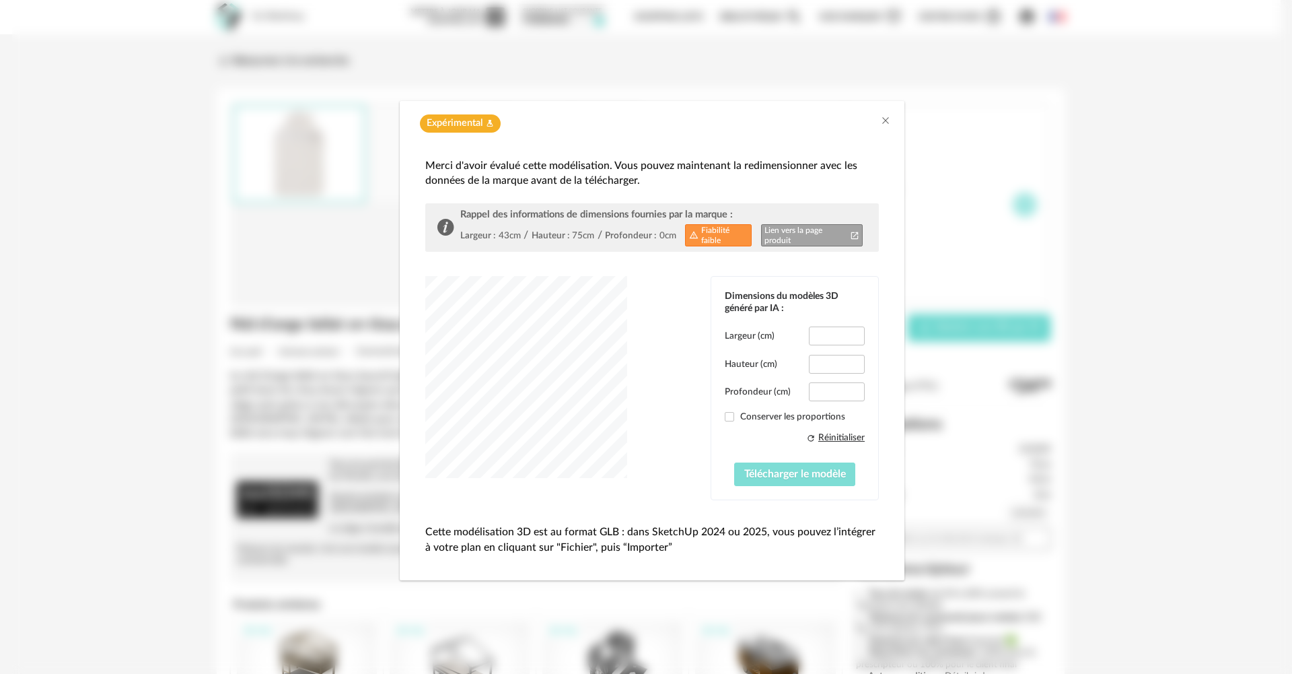
click at [783, 468] on span "Télécharger le modèle" at bounding box center [795, 473] width 102 height 11
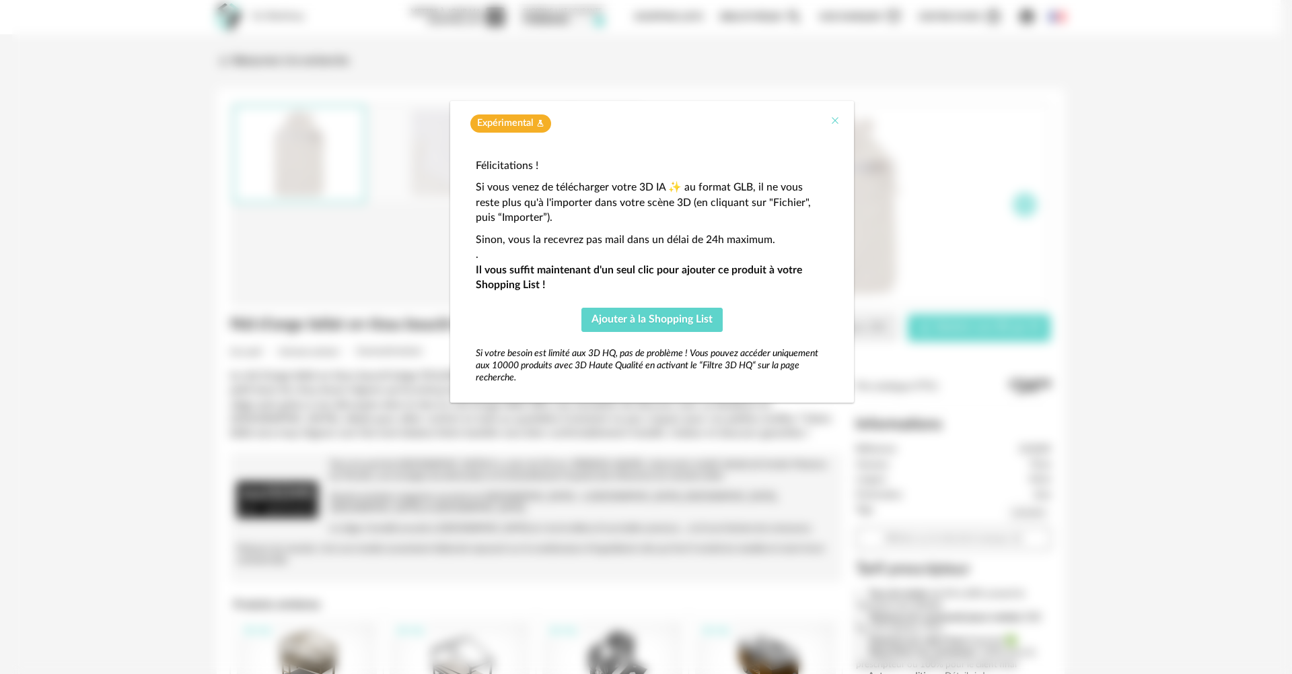
click at [836, 121] on icon "Close" at bounding box center [835, 120] width 11 height 11
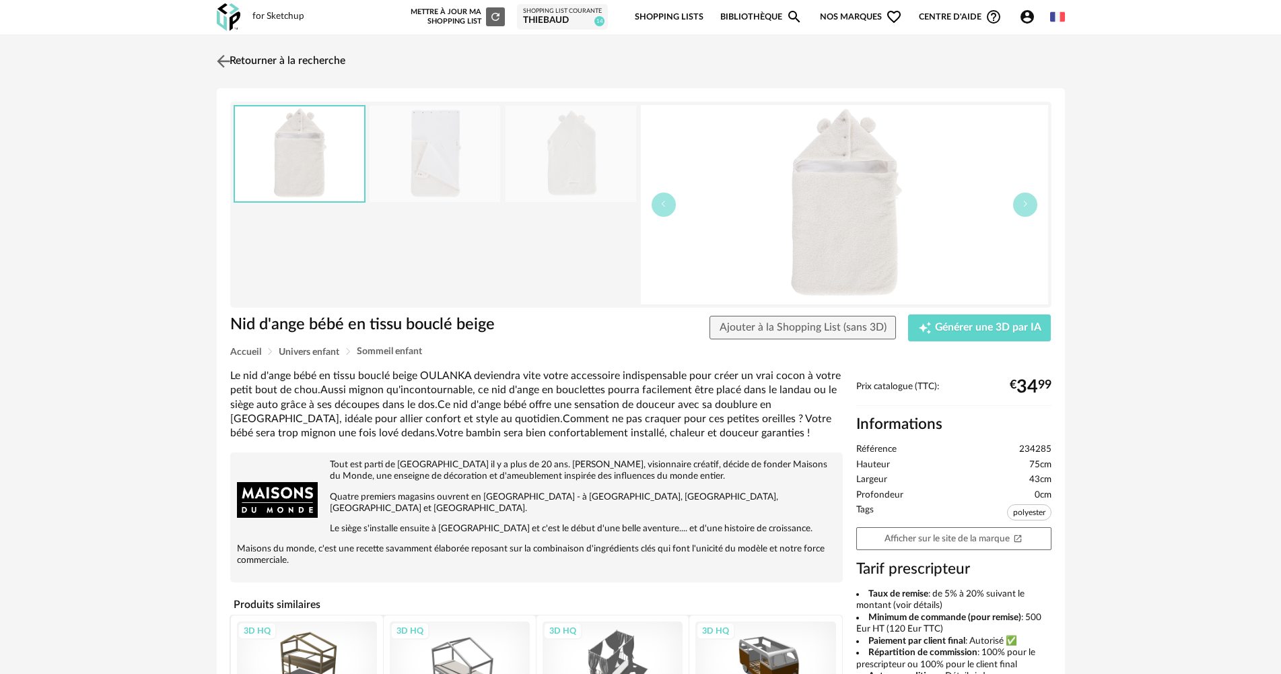
click at [279, 59] on link "Retourner à la recherche" at bounding box center [279, 61] width 132 height 30
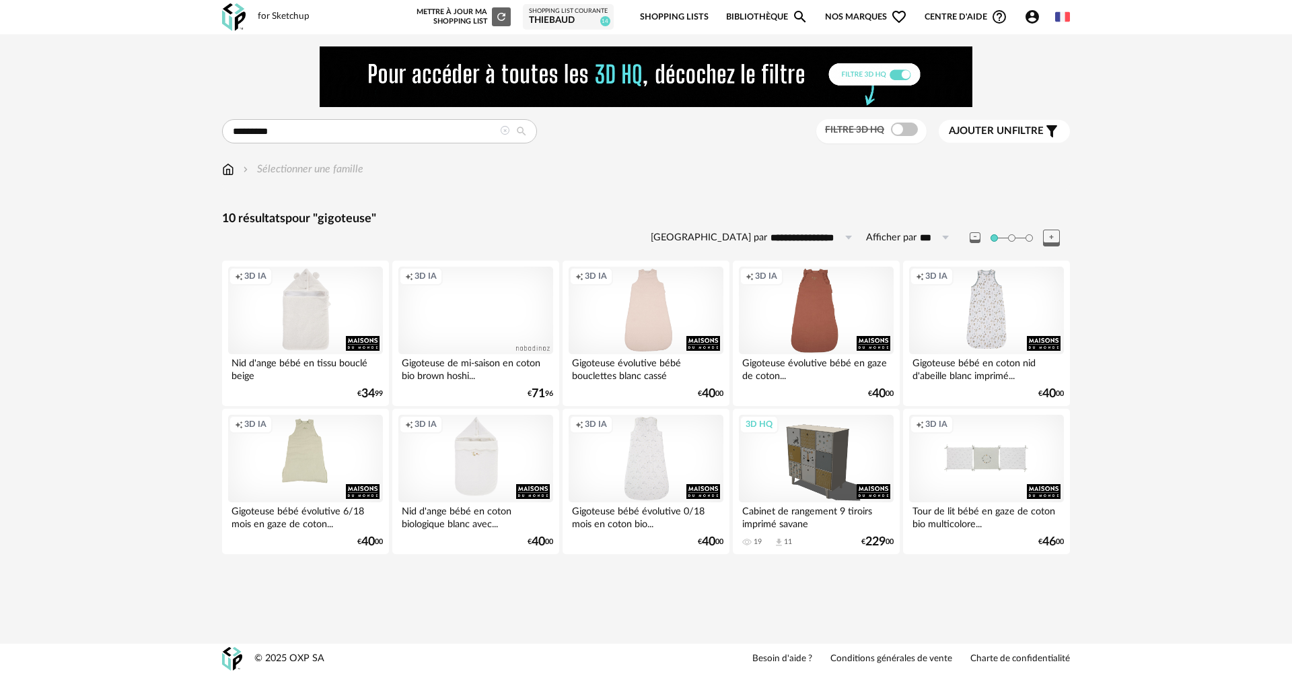
click at [305, 472] on div "Creation icon 3D IA" at bounding box center [305, 458] width 155 height 87
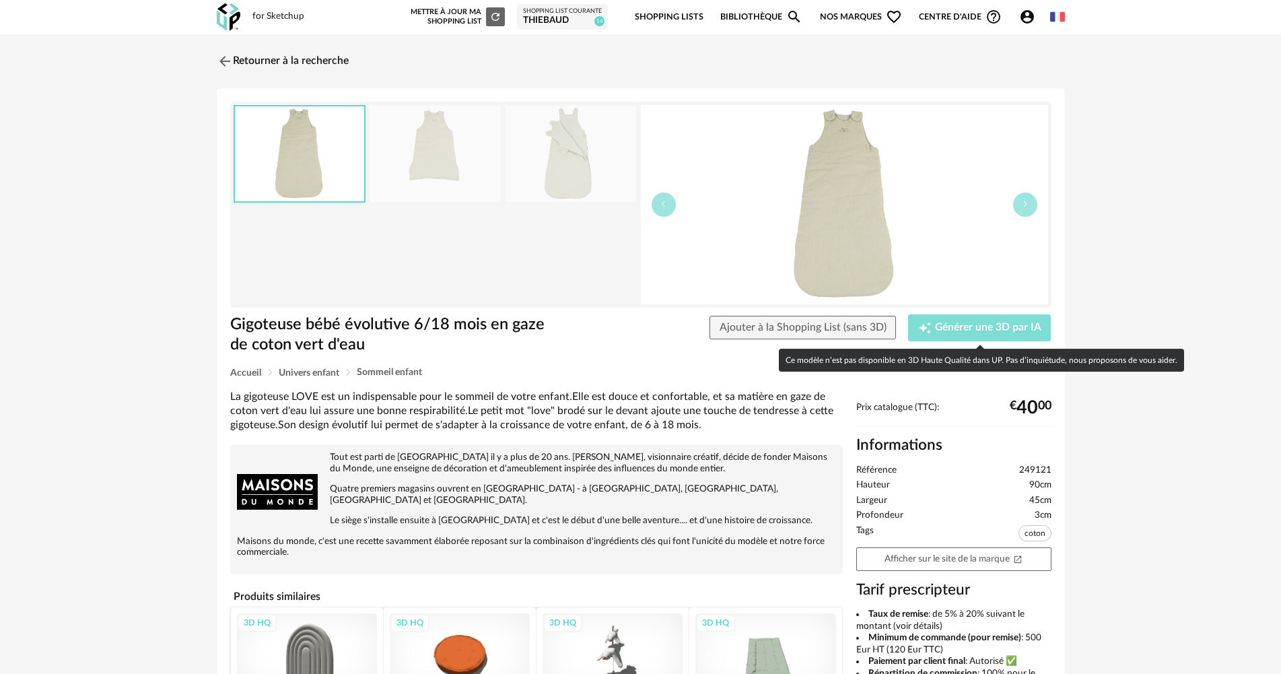
click at [1004, 333] on div "Creation icon Générer une 3D par IA" at bounding box center [979, 327] width 123 height 13
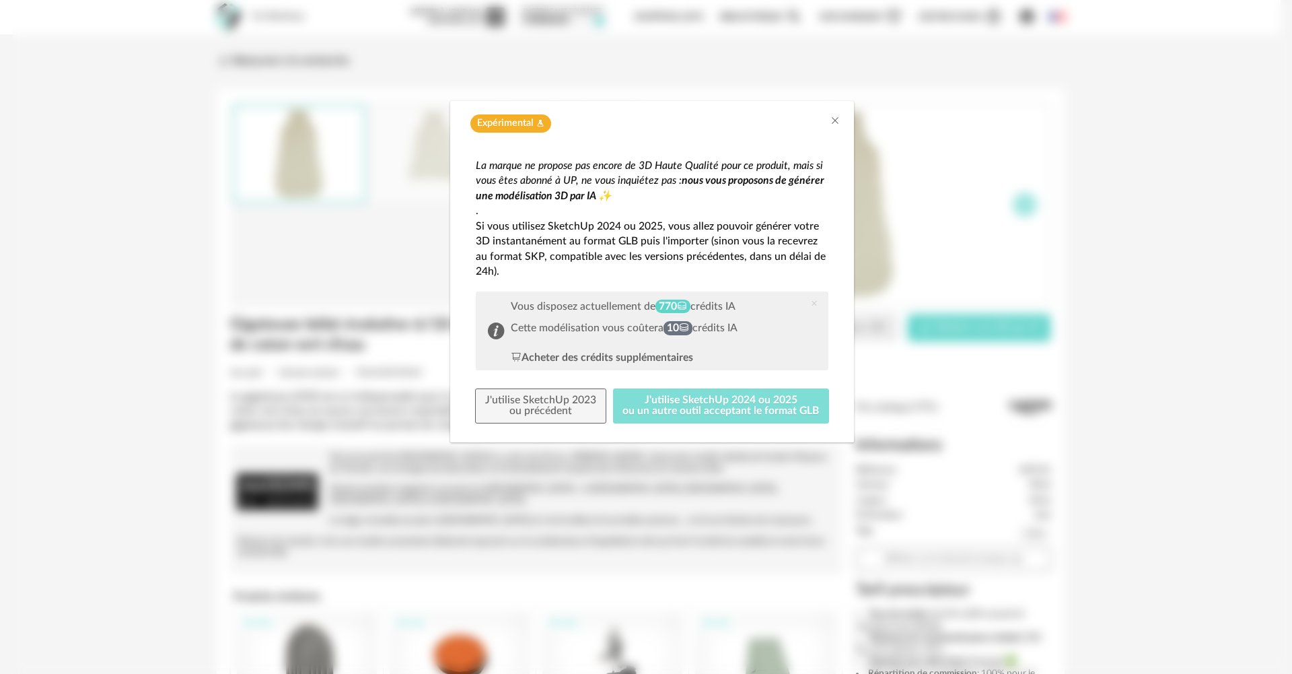
click at [769, 398] on button "J'utilise SketchUp 2024 ou 2025 ou un autre outil acceptant le format GLB" at bounding box center [721, 405] width 217 height 35
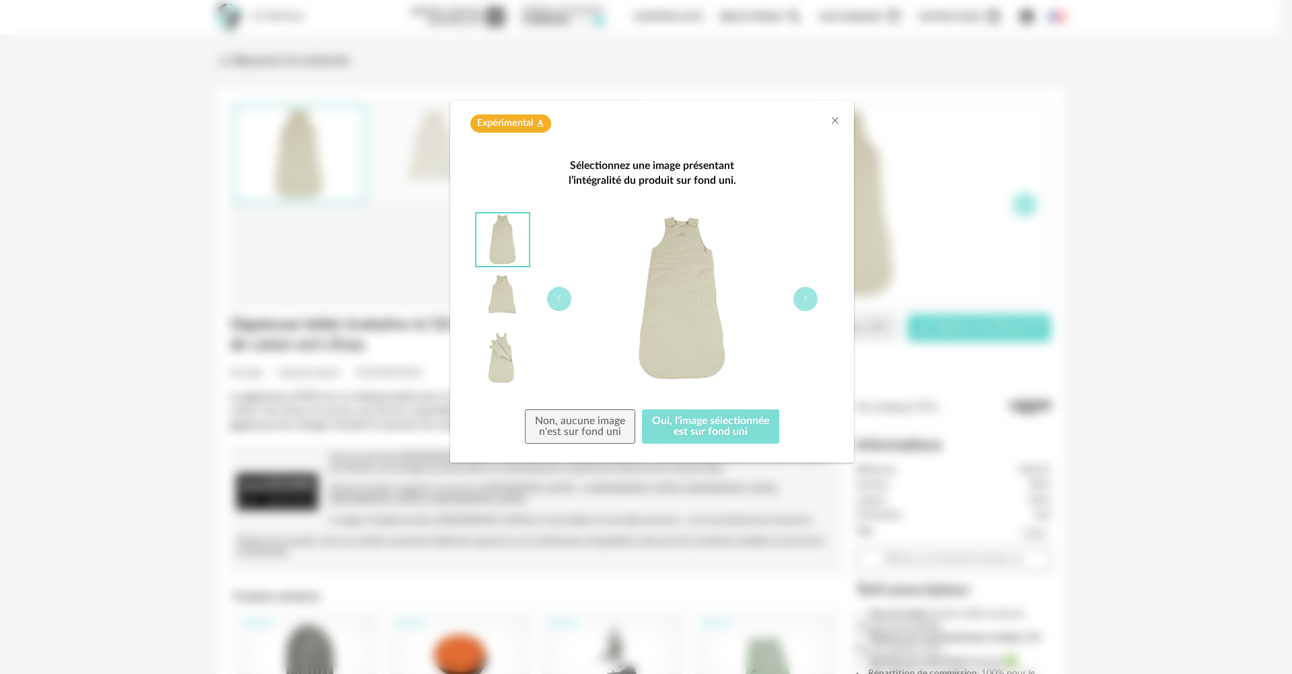
click at [756, 421] on button "Oui, l'image sélectionnée est sur fond uni" at bounding box center [710, 426] width 137 height 35
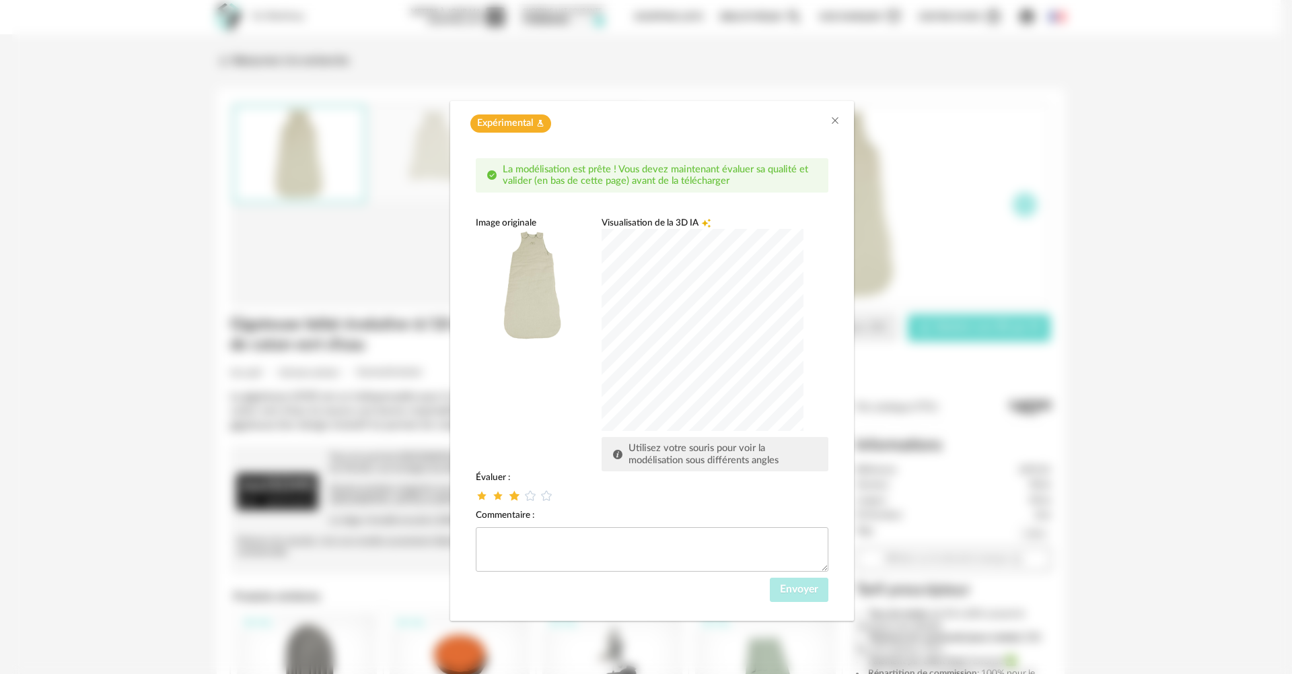
click at [518, 497] on icon "dialog" at bounding box center [514, 496] width 14 height 14
click at [808, 589] on span "Envoyer" at bounding box center [799, 588] width 38 height 11
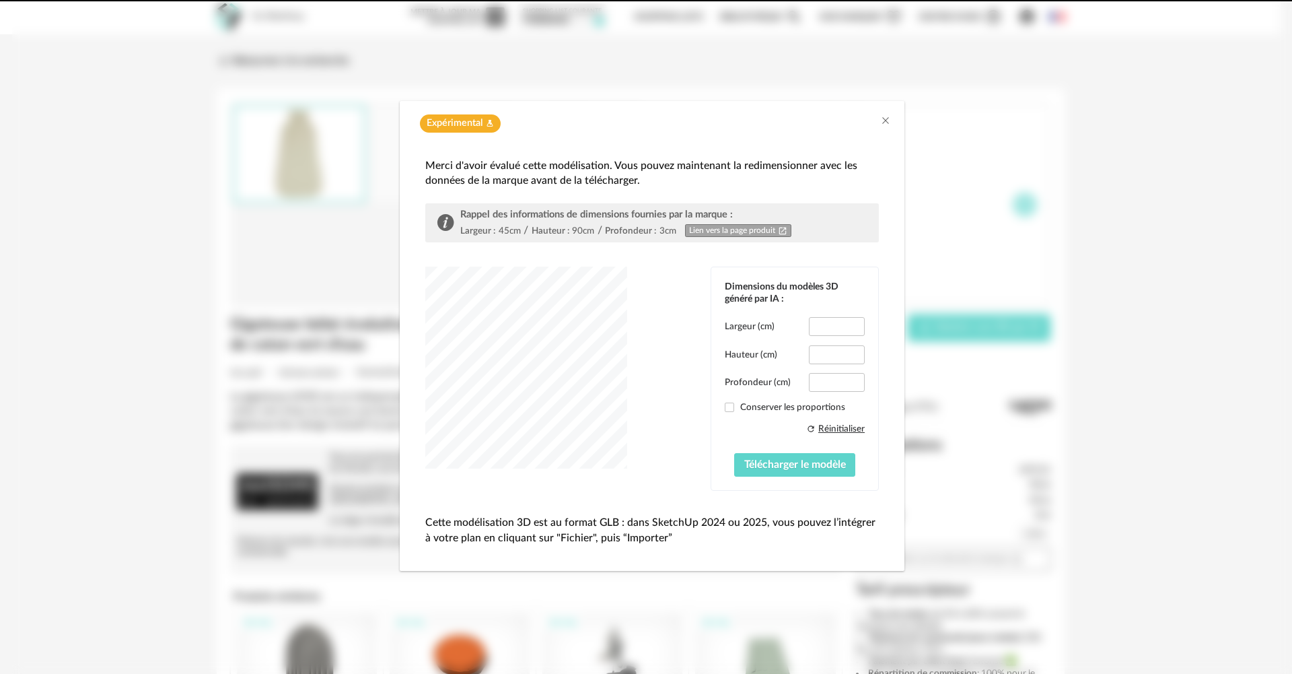
type input "****"
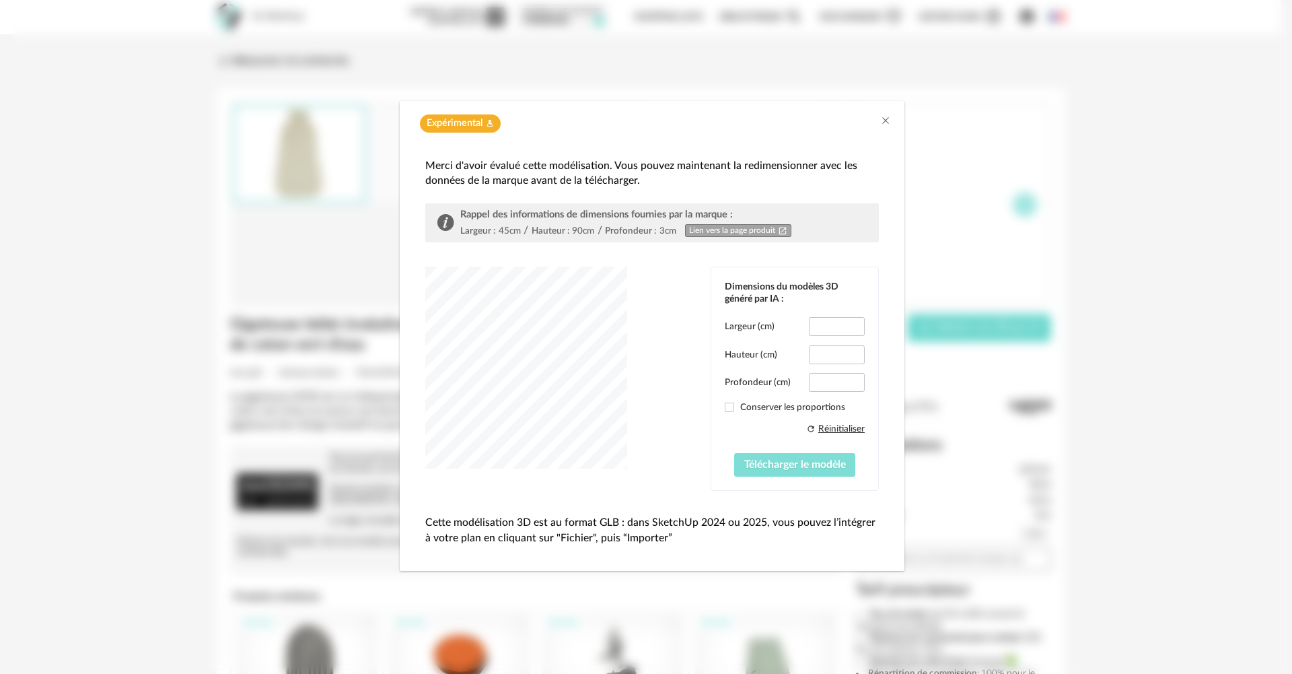
click at [794, 462] on span "Télécharger le modèle" at bounding box center [795, 464] width 102 height 11
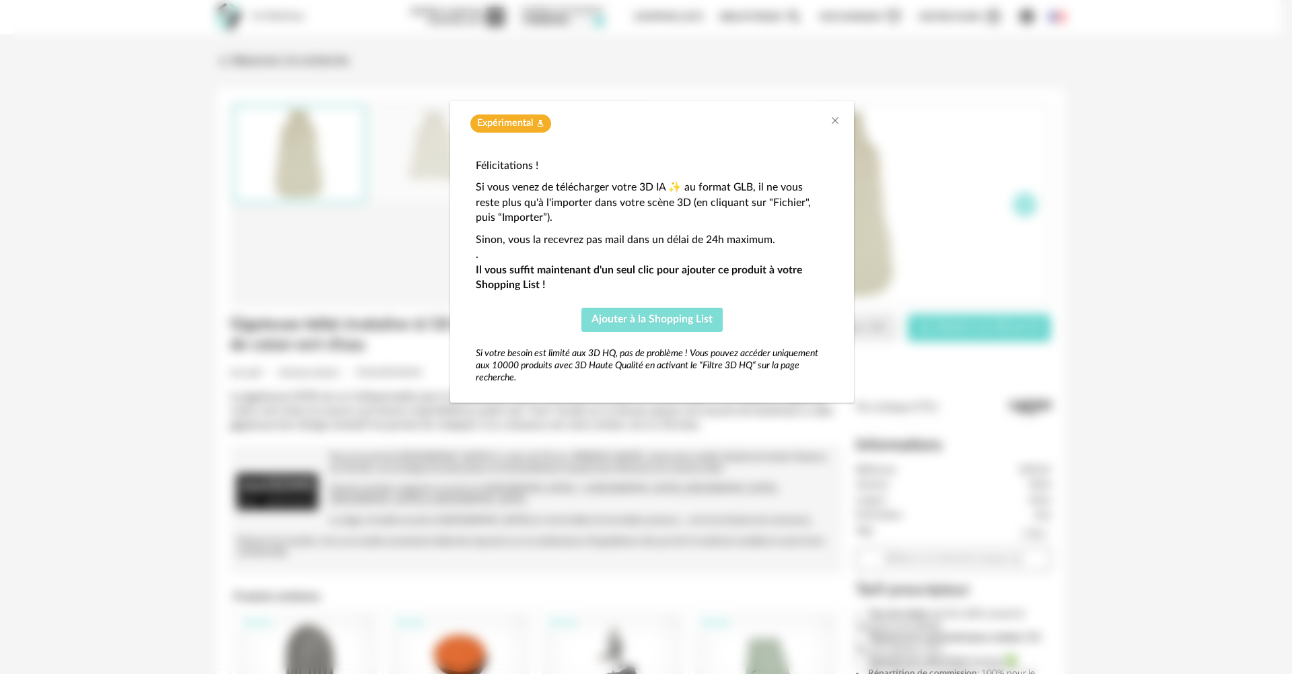
click at [662, 320] on span "Ajouter à la Shopping List" at bounding box center [652, 319] width 121 height 11
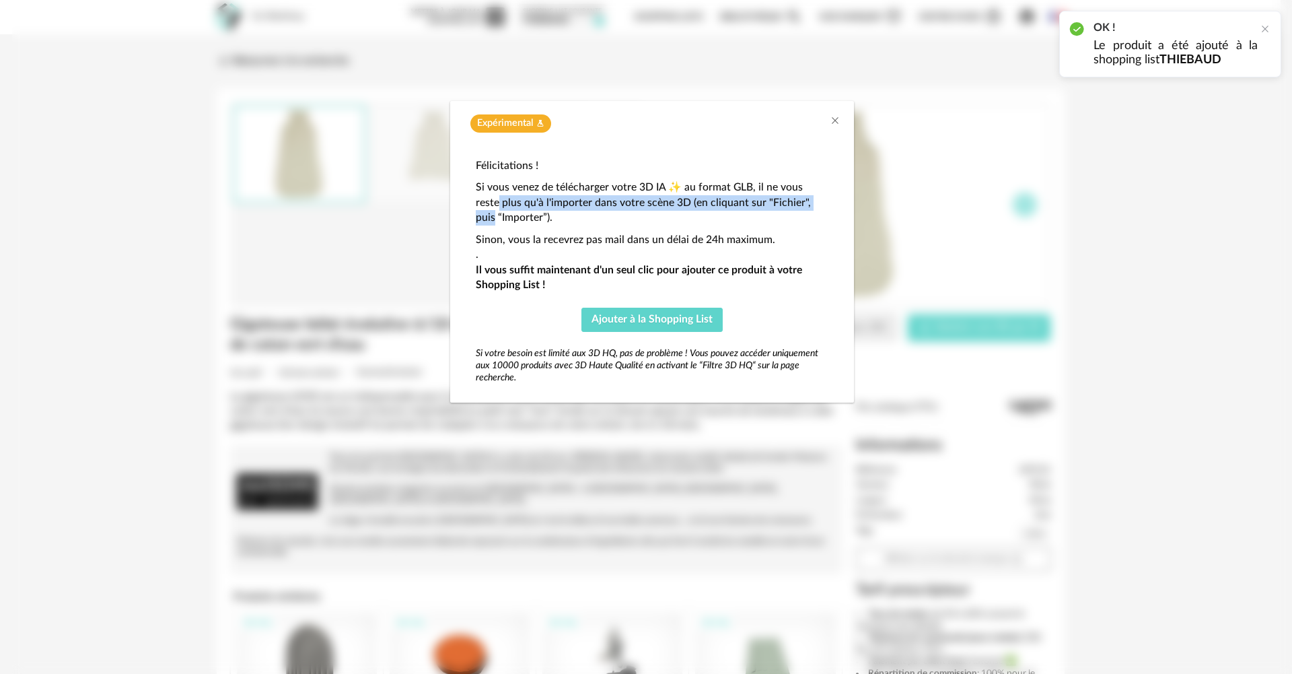
click at [1127, 194] on div "Expérimental Flask icon Félicitations ! Si vous venez de télécharger votre 3D I…" at bounding box center [652, 337] width 1280 height 674
click at [835, 122] on icon "Close" at bounding box center [835, 120] width 11 height 11
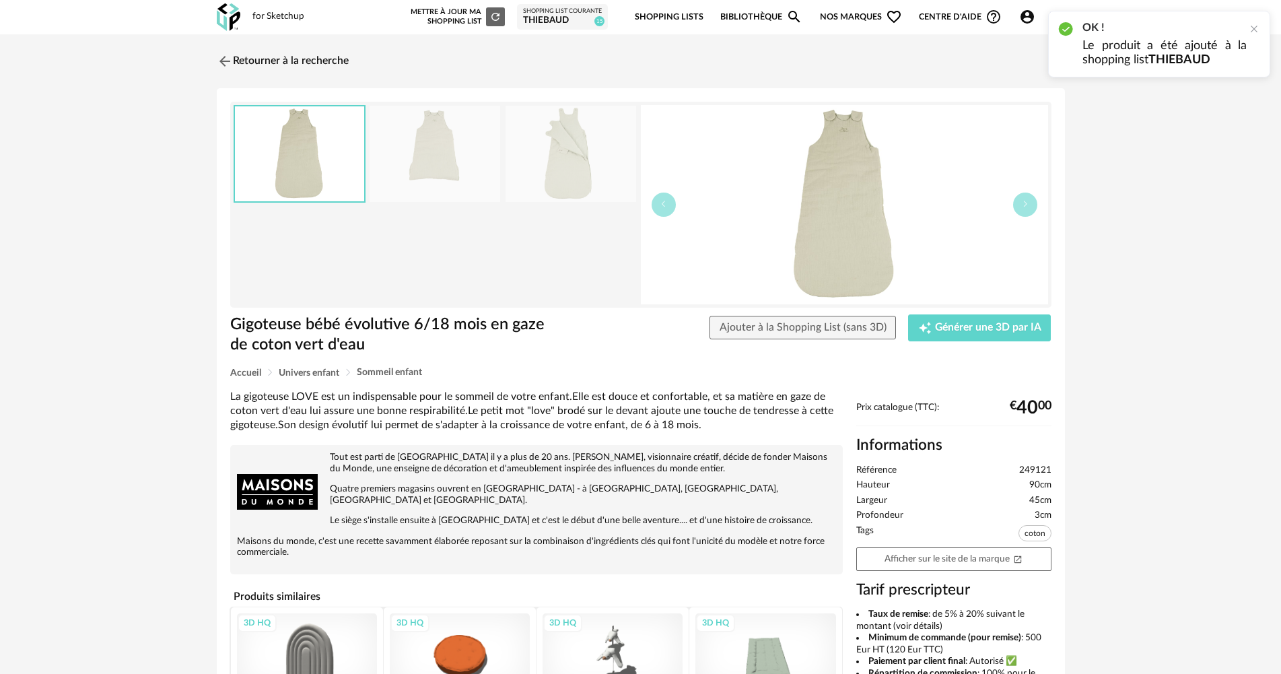
click at [1260, 27] on div "OK ! Le produit a été ajouté à la shopping list THIEBAUD" at bounding box center [1159, 44] width 222 height 67
click at [1254, 28] on div at bounding box center [1253, 29] width 11 height 11
